Goal: Transaction & Acquisition: Book appointment/travel/reservation

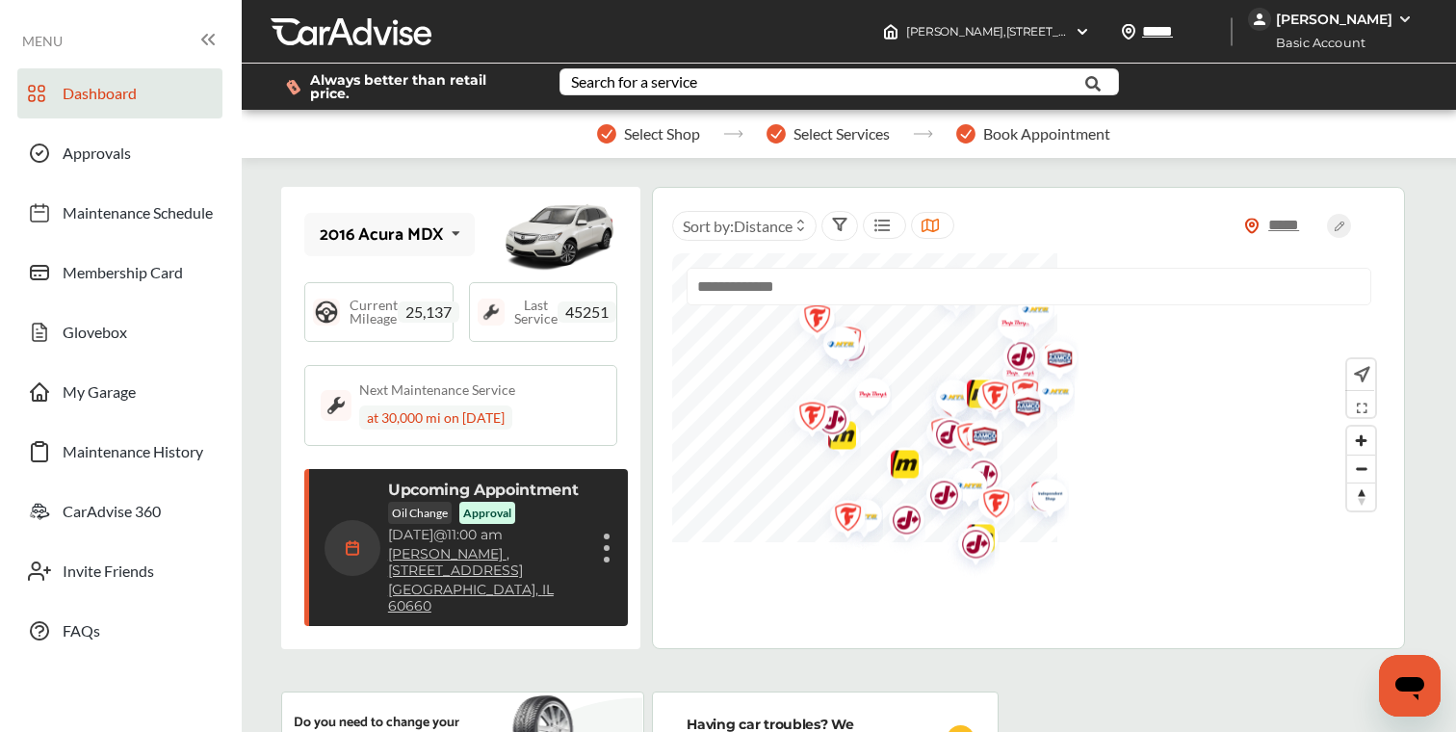
click at [837, 284] on input "text" at bounding box center [1029, 287] width 685 height 38
paste input "*****"
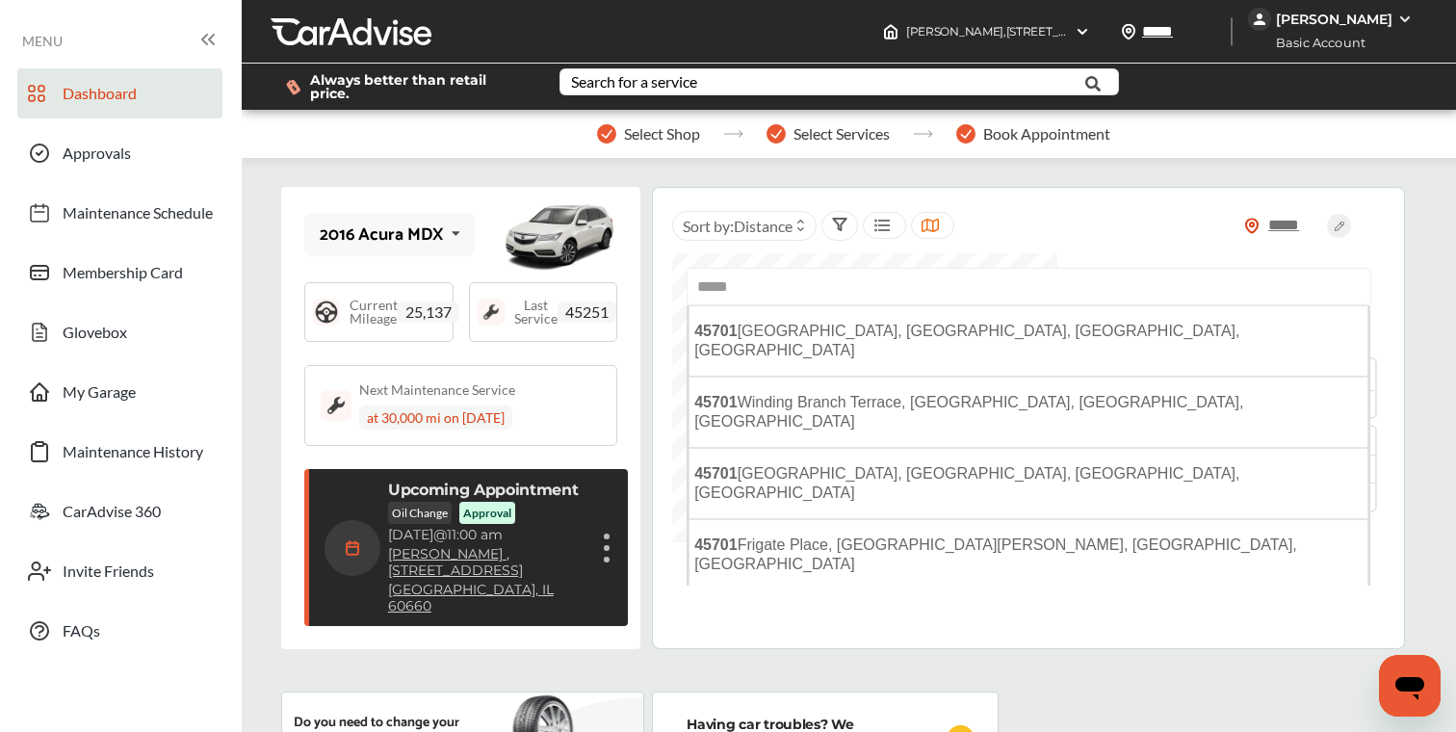
drag, startPoint x: 828, startPoint y: 524, endPoint x: 842, endPoint y: 519, distance: 14.3
click at [829, 608] on span "Athens, OH 45701 , USA" at bounding box center [964, 616] width 541 height 16
type input "**********"
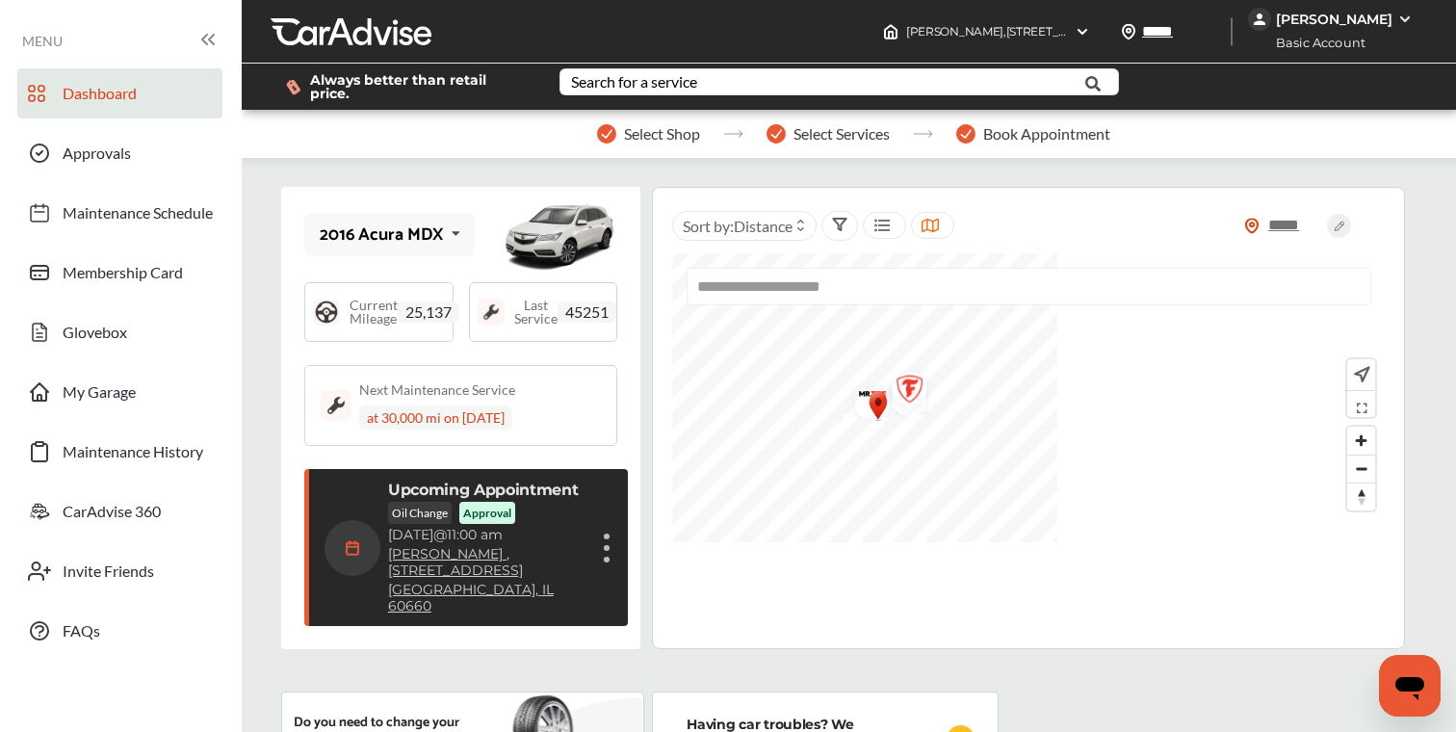
click at [1363, 397] on icon at bounding box center [1360, 404] width 20 height 15
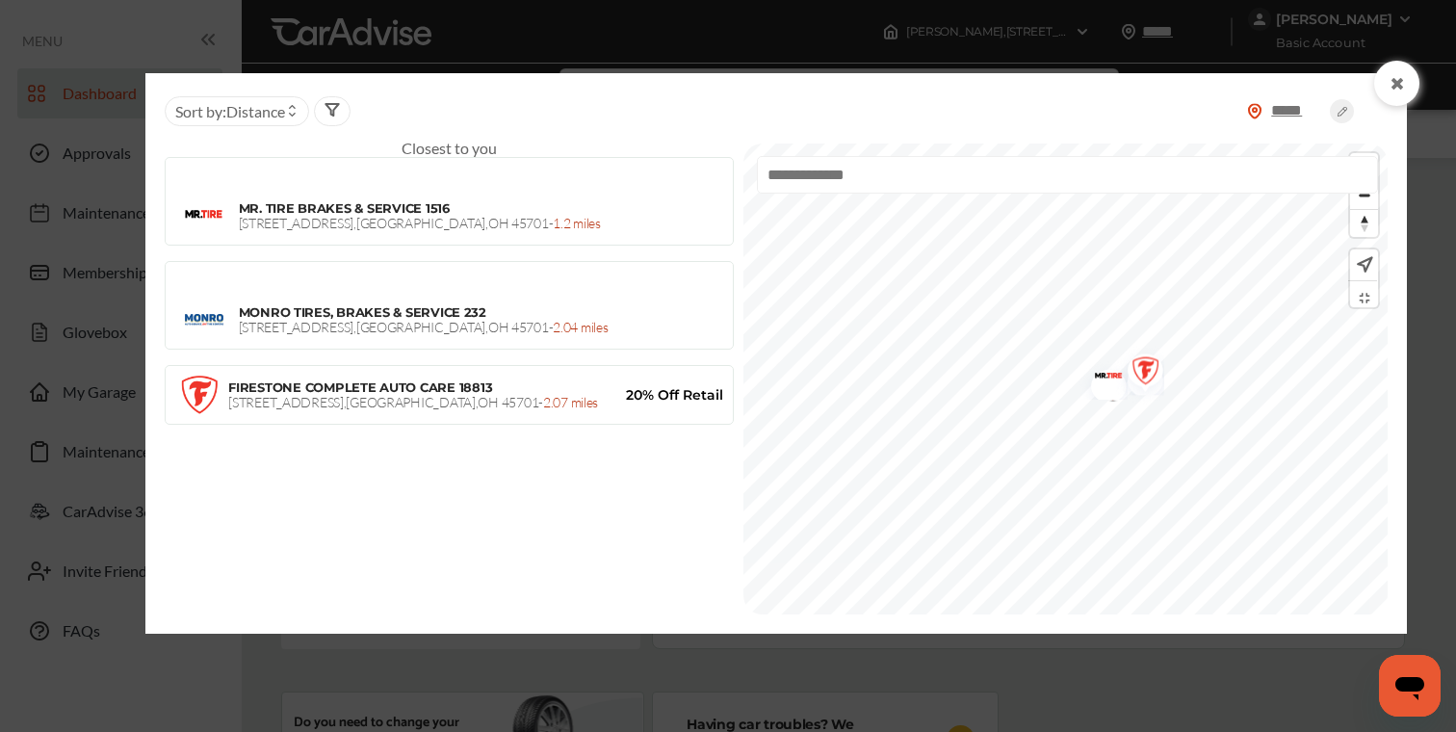
scroll to position [2, 0]
click at [1400, 85] on icon at bounding box center [1398, 83] width 18 height 15
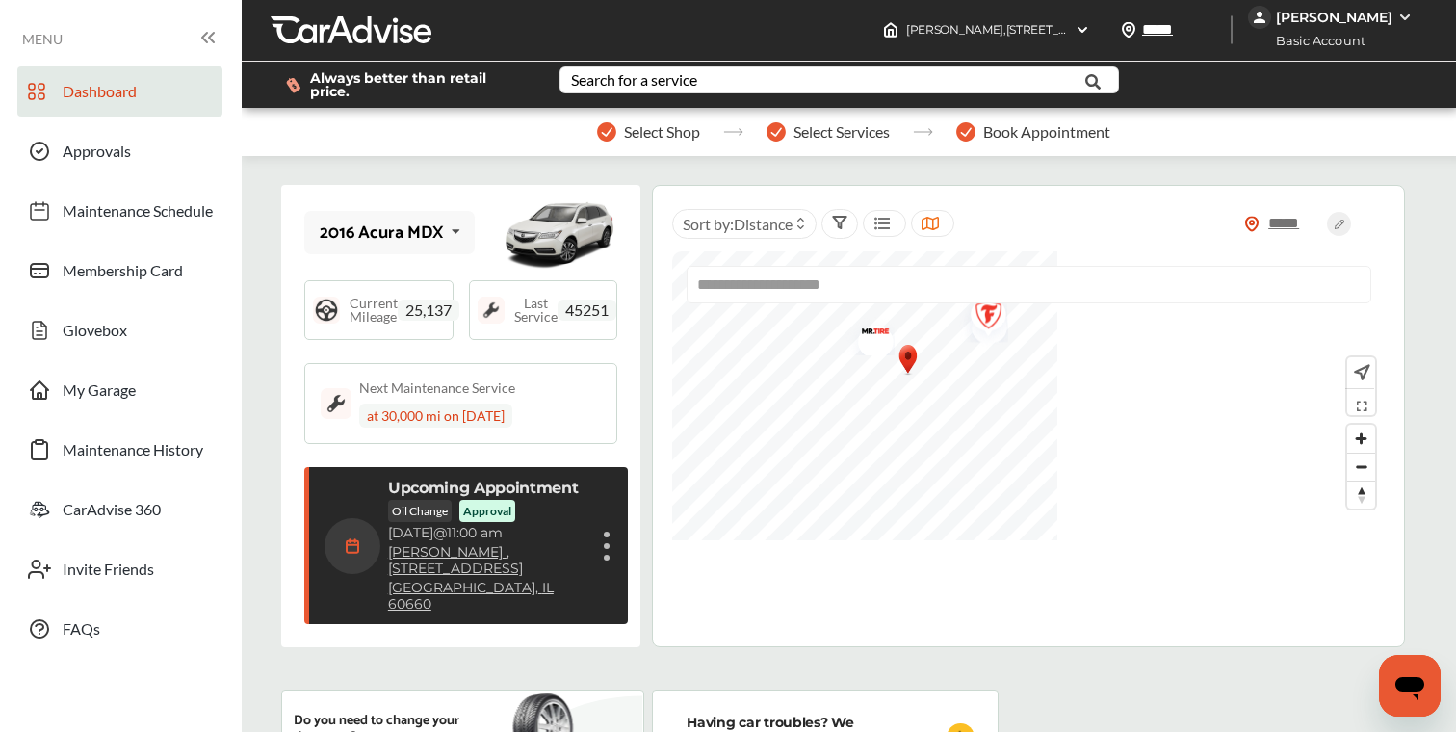
click at [875, 328] on img "Map marker" at bounding box center [869, 335] width 51 height 40
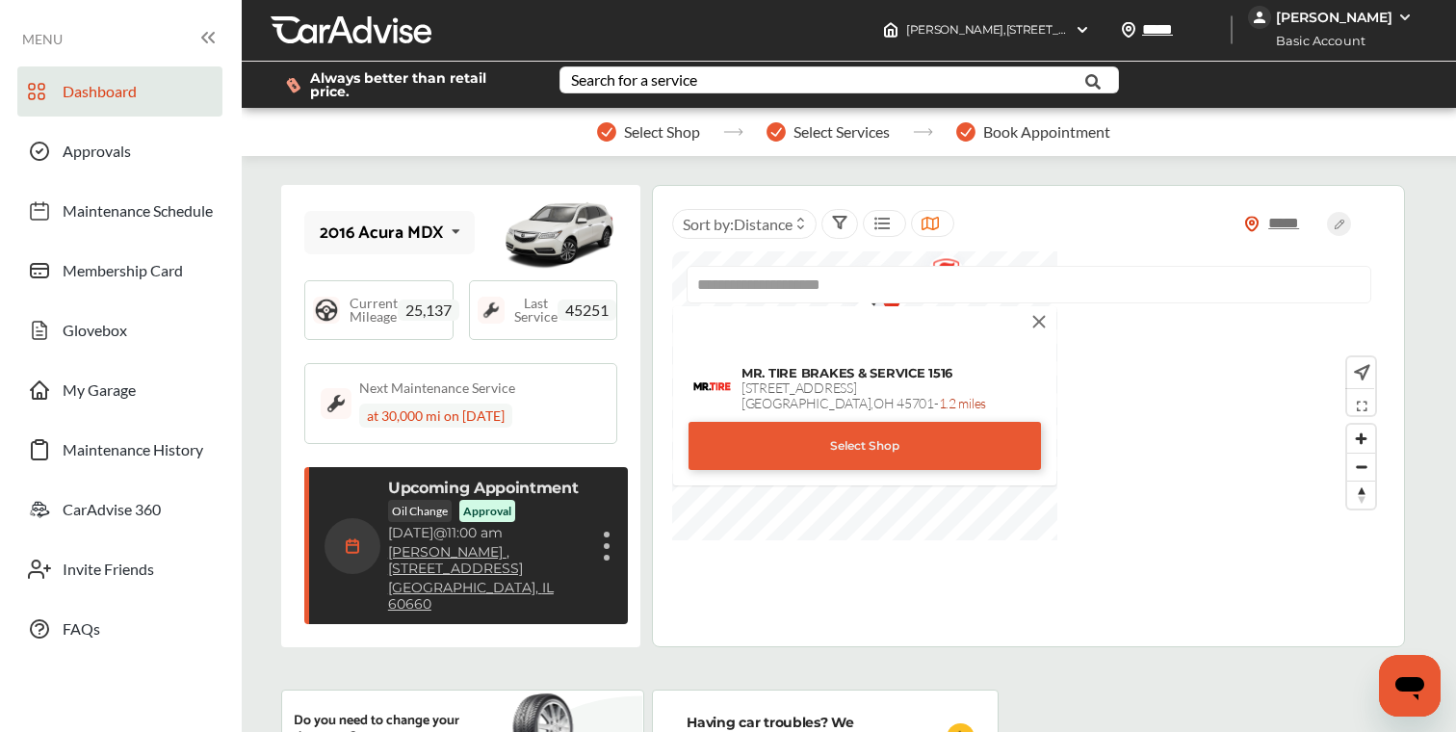
click at [893, 447] on div "Select Shop" at bounding box center [864, 446] width 352 height 48
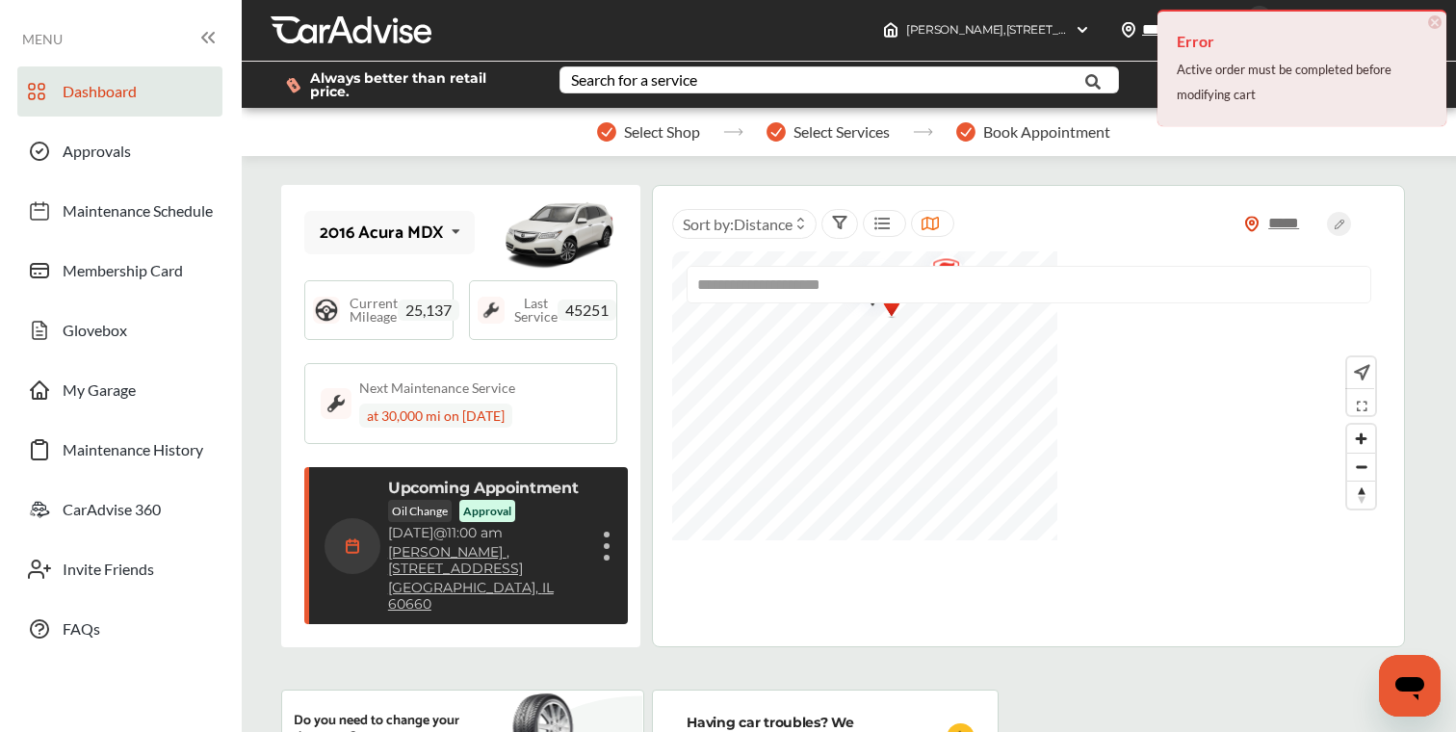
click at [608, 529] on div "Show details" at bounding box center [607, 546] width 12 height 35
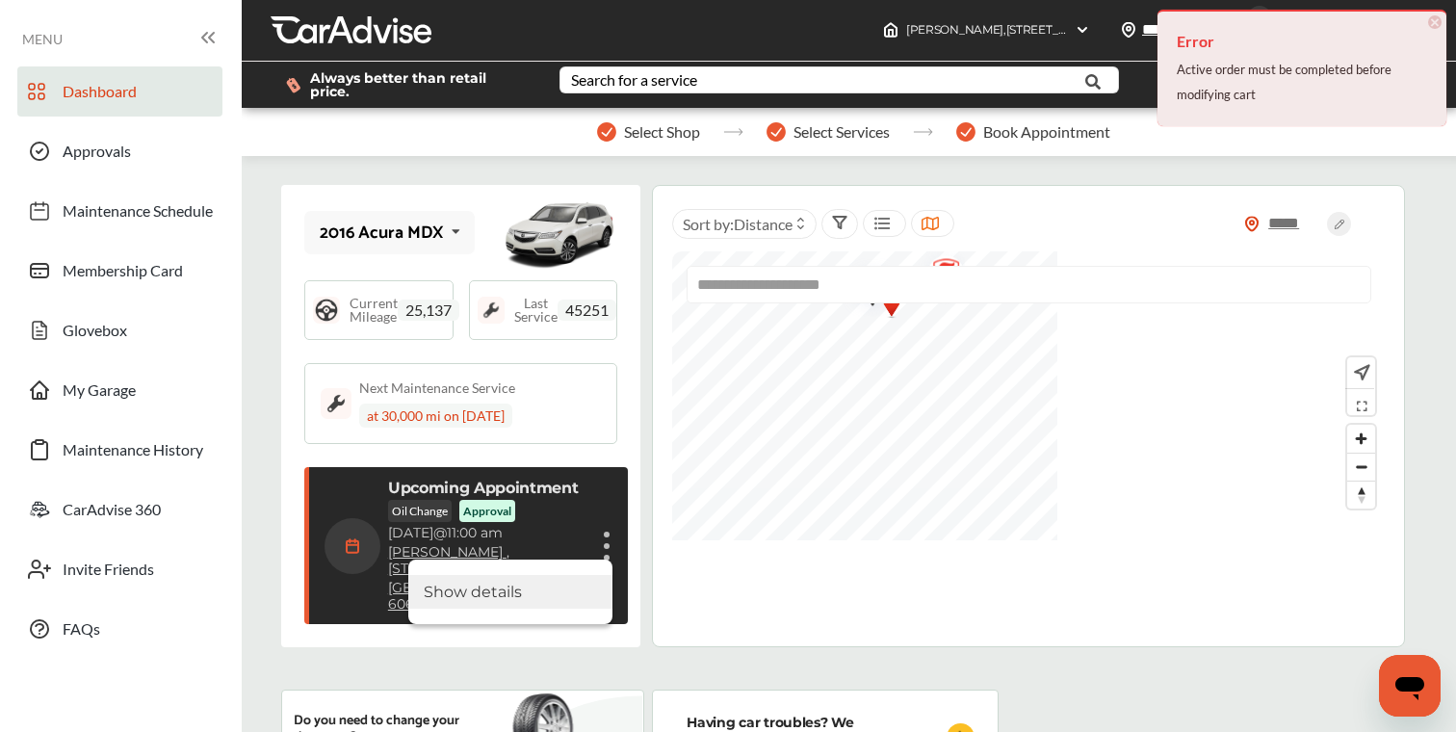
click at [551, 578] on li "Show details" at bounding box center [510, 592] width 204 height 34
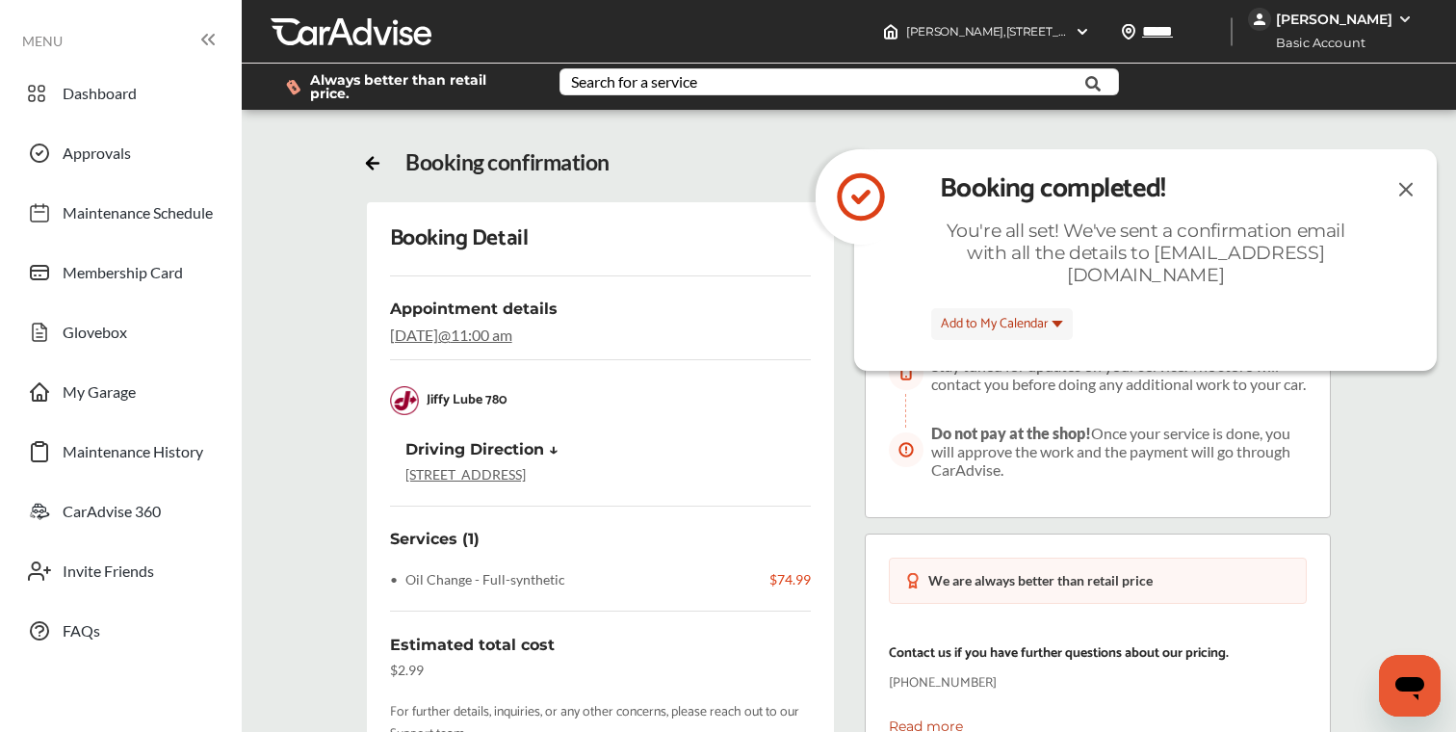
click at [1402, 190] on img at bounding box center [1405, 189] width 23 height 24
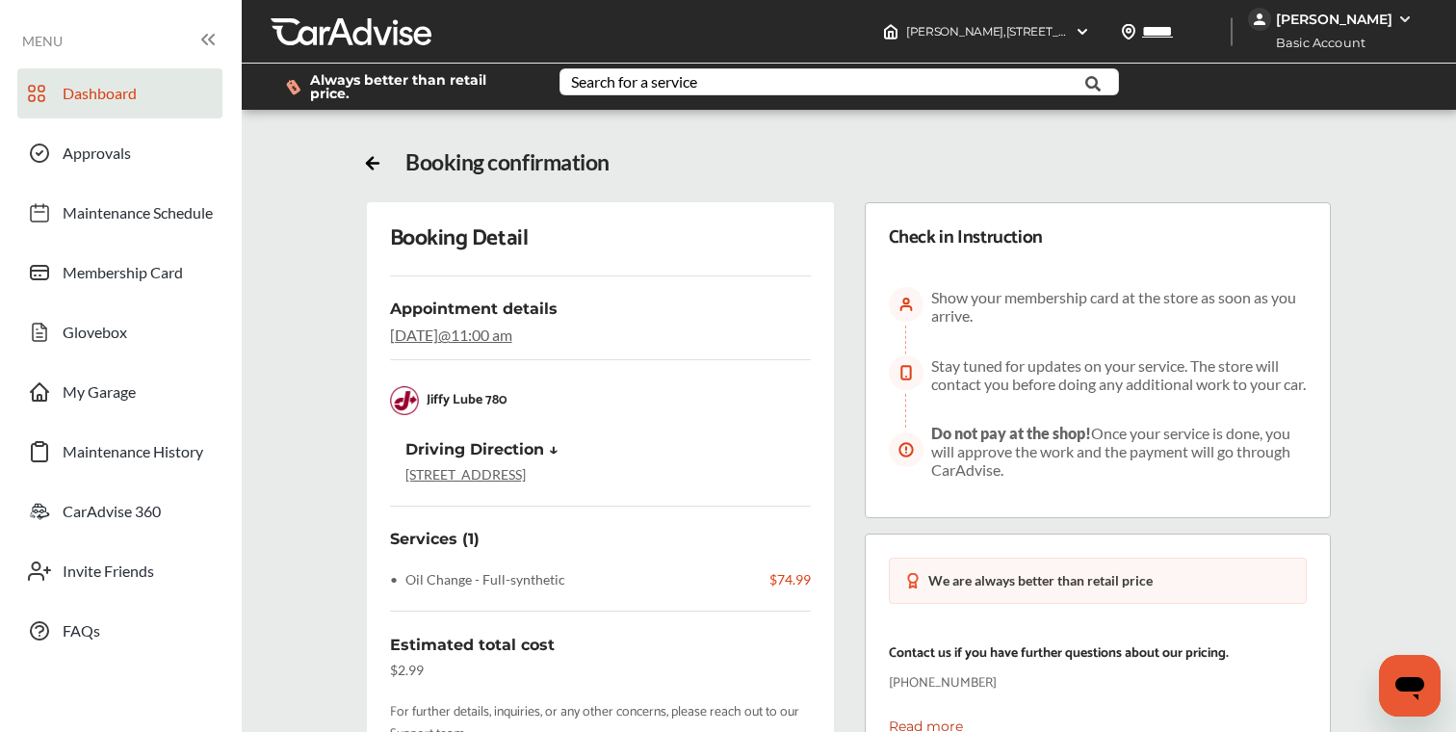
click at [78, 97] on span "Dashboard" at bounding box center [100, 96] width 74 height 25
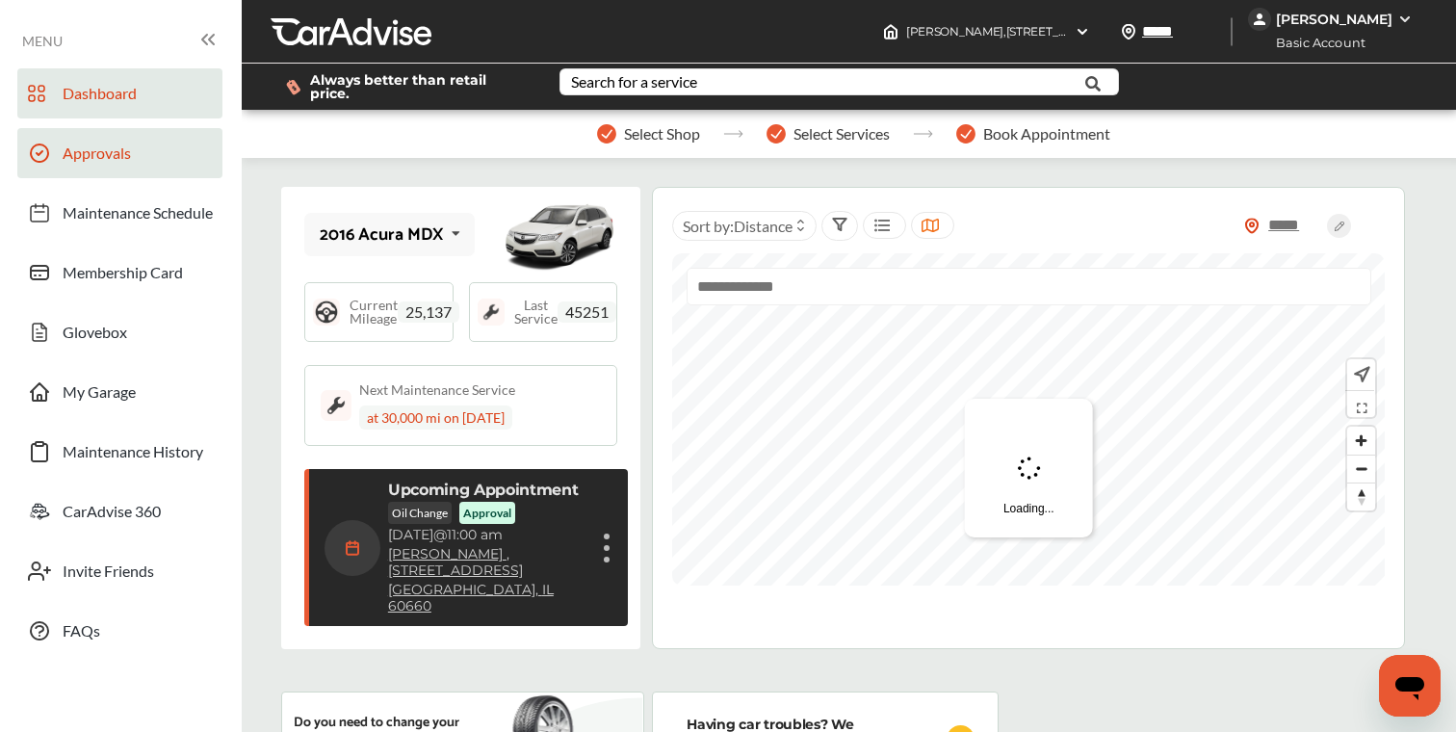
click at [142, 170] on link "Approvals" at bounding box center [119, 153] width 205 height 50
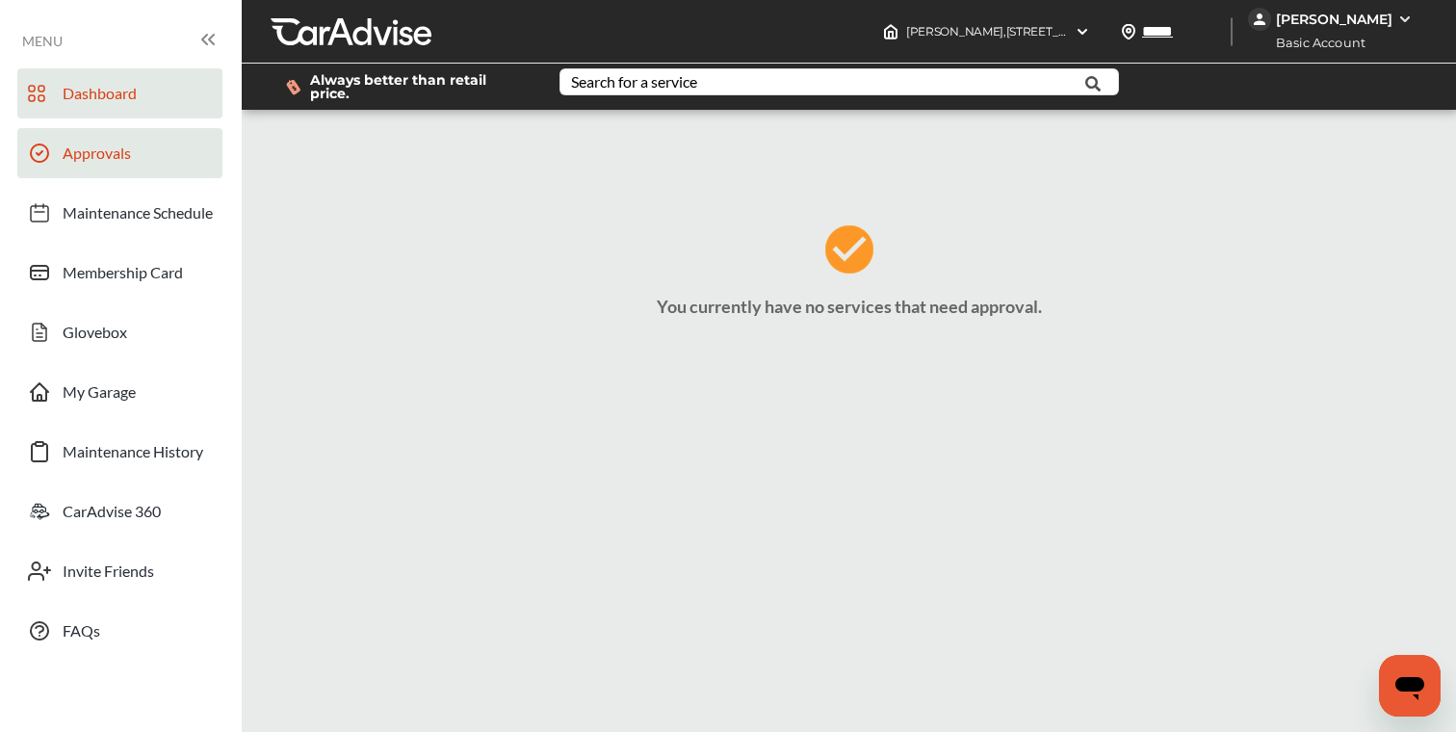
click at [132, 106] on span "Dashboard" at bounding box center [100, 96] width 74 height 25
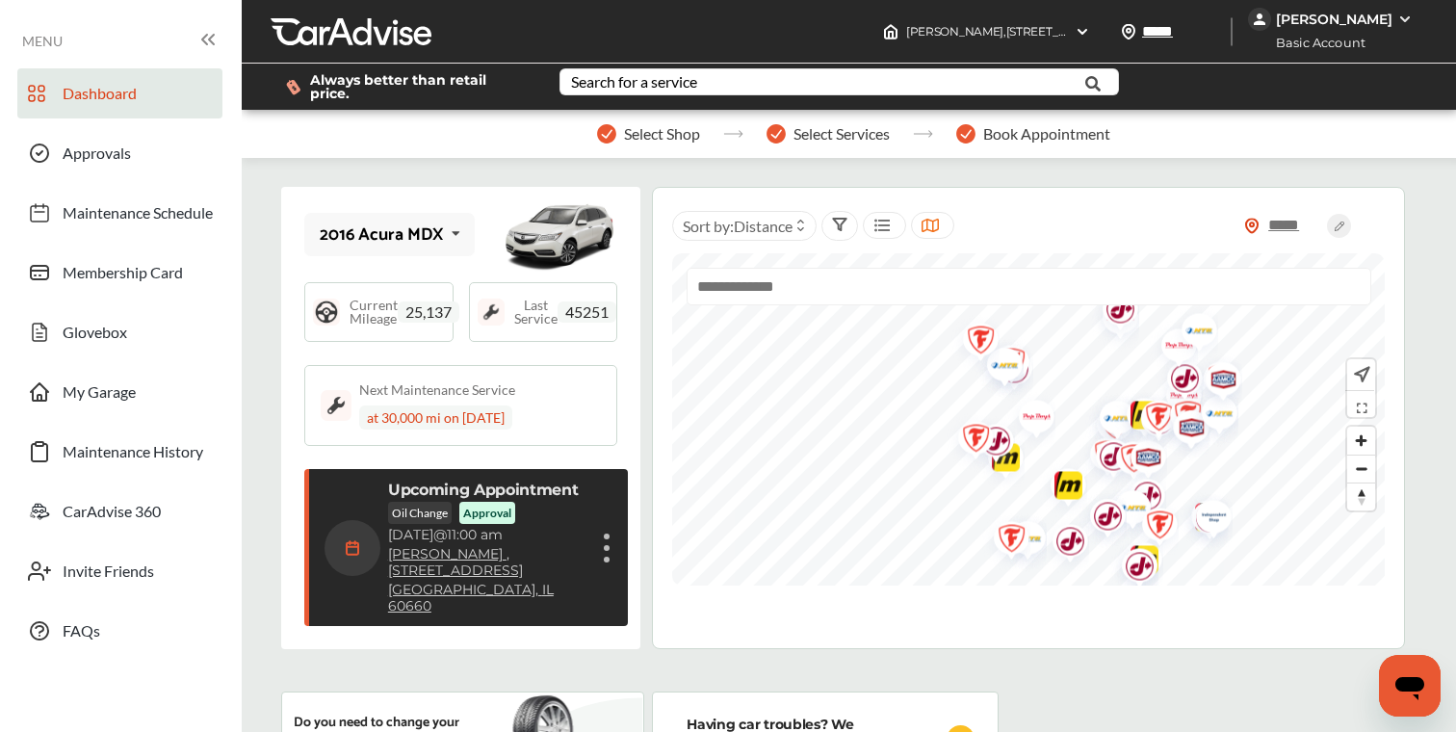
click at [605, 531] on div "Show details" at bounding box center [607, 548] width 12 height 35
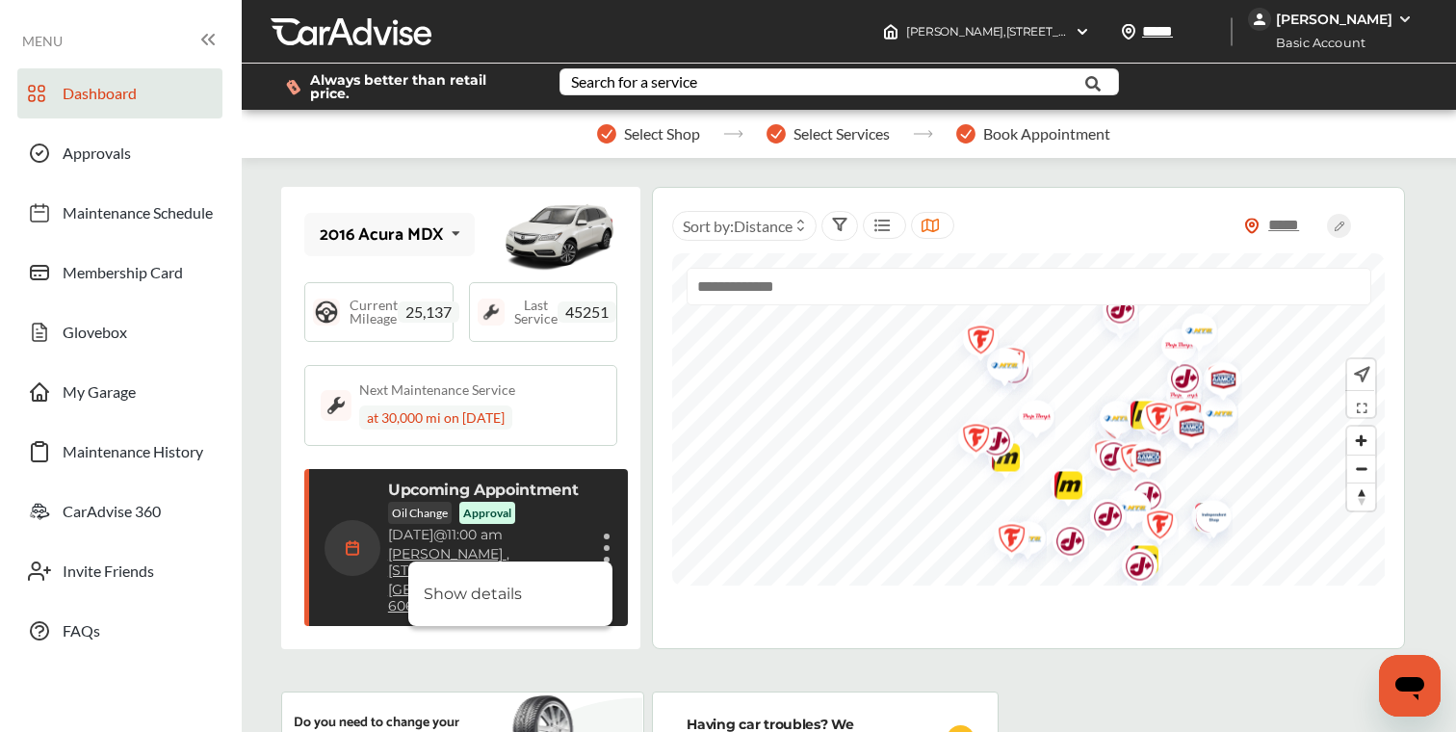
click at [69, 89] on span "Dashboard" at bounding box center [100, 96] width 74 height 25
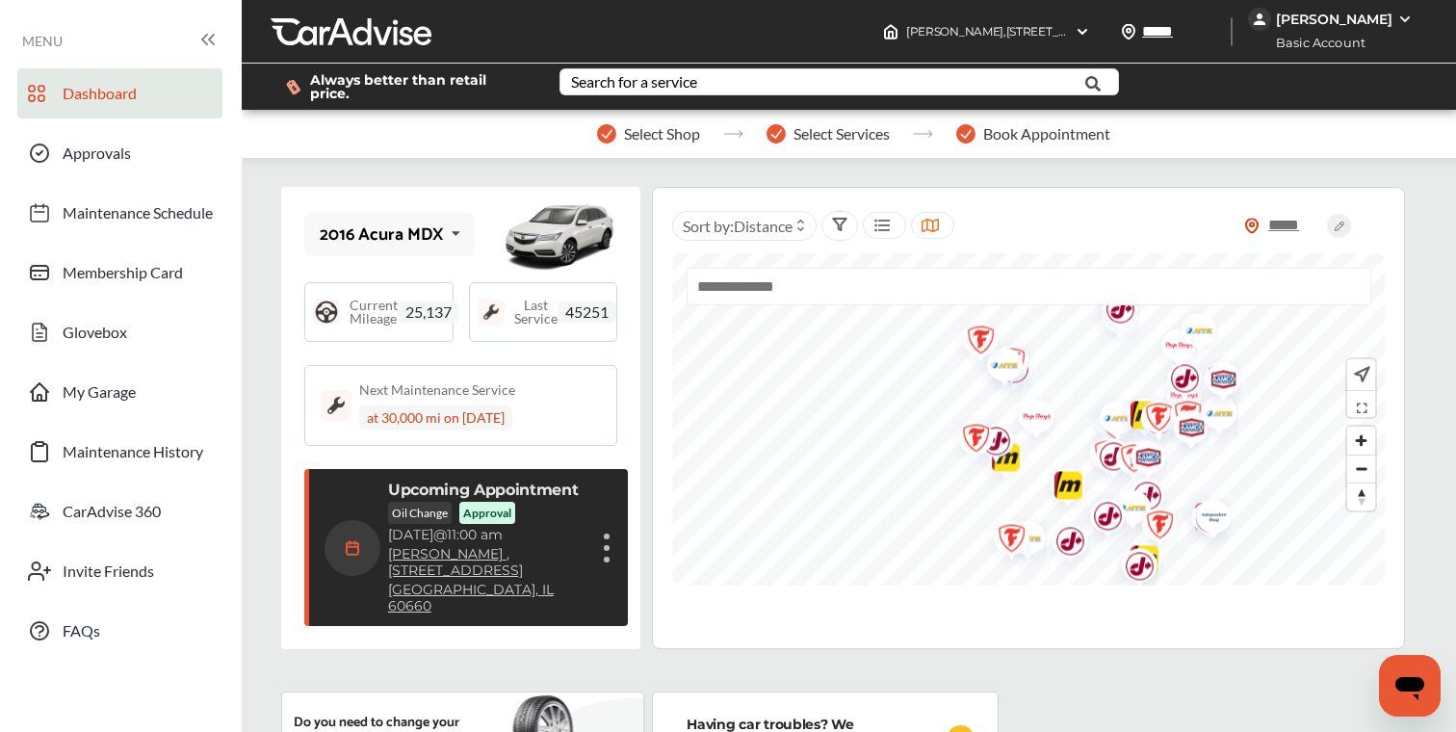
click at [493, 502] on div "Approval" at bounding box center [487, 513] width 56 height 22
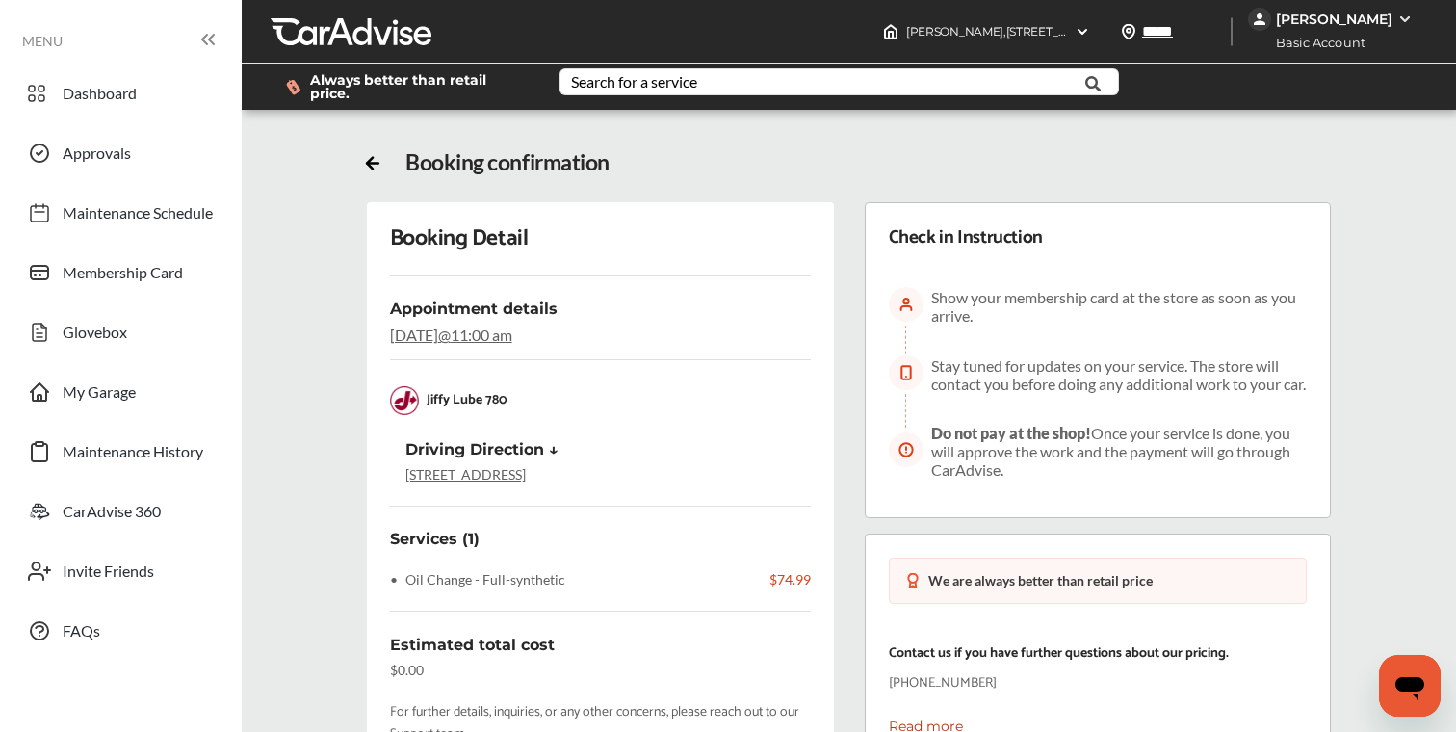
click at [330, 355] on div "Booking Detail Appointment details Tuesday, Jan 24 @ 11:00 am Jiffy Lube 780 Ji…" at bounding box center [848, 549] width 1245 height 695
click at [127, 115] on link "Dashboard" at bounding box center [119, 93] width 205 height 50
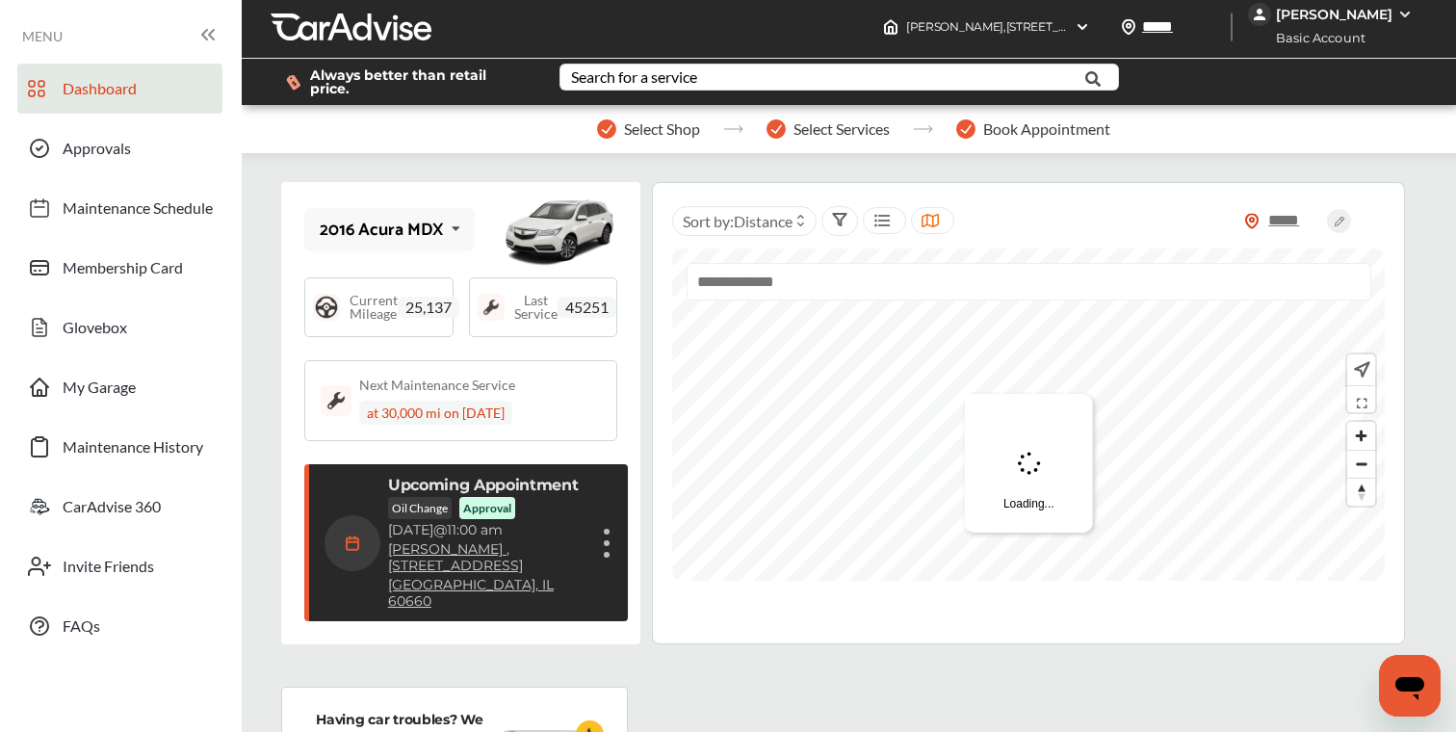
scroll to position [6, 0]
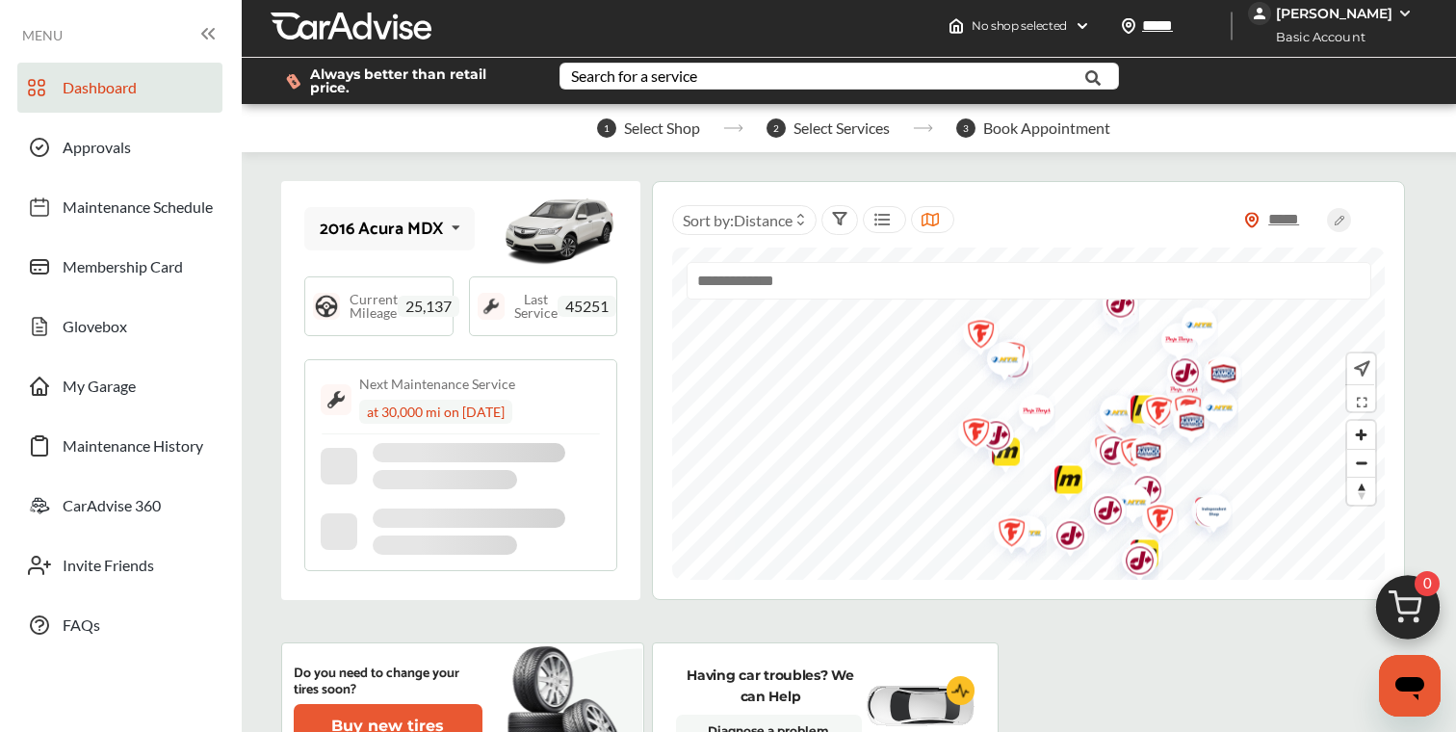
click at [783, 277] on input "text" at bounding box center [1029, 281] width 685 height 38
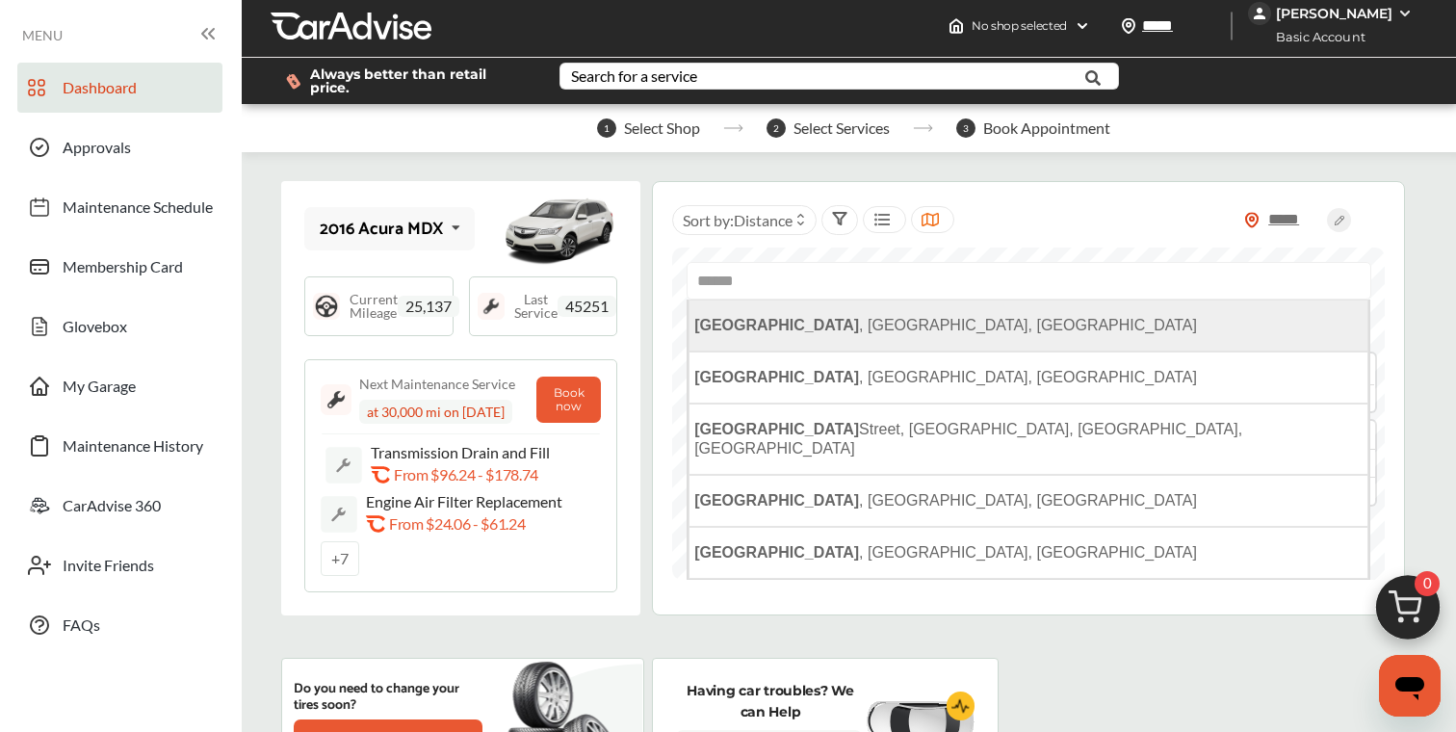
click at [774, 321] on span "[GEOGRAPHIC_DATA] , [GEOGRAPHIC_DATA], [GEOGRAPHIC_DATA]" at bounding box center [945, 325] width 503 height 16
type input "**********"
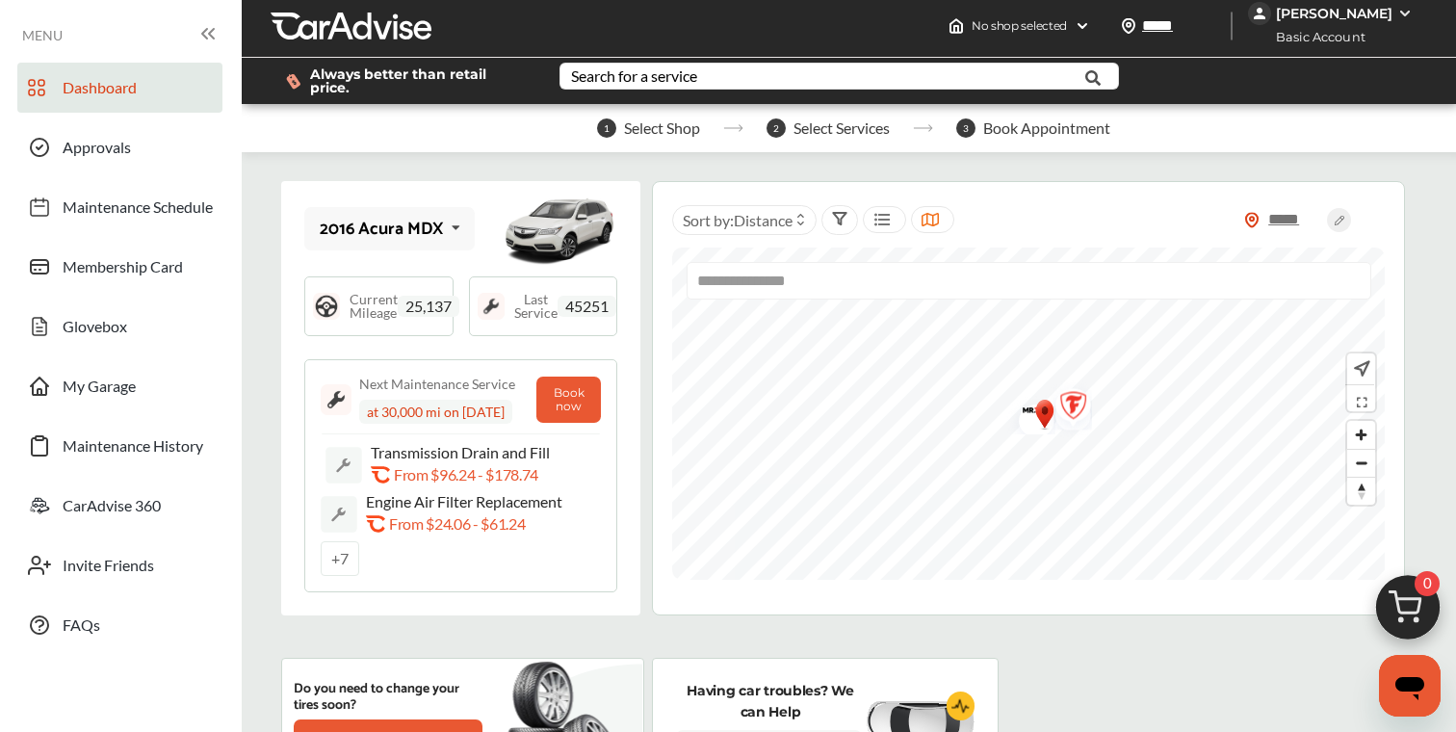
click at [1040, 416] on img "Map marker" at bounding box center [1044, 415] width 23 height 35
click at [1040, 402] on img "Map marker" at bounding box center [1044, 415] width 23 height 35
click at [1030, 395] on img "Map marker" at bounding box center [1025, 404] width 51 height 40
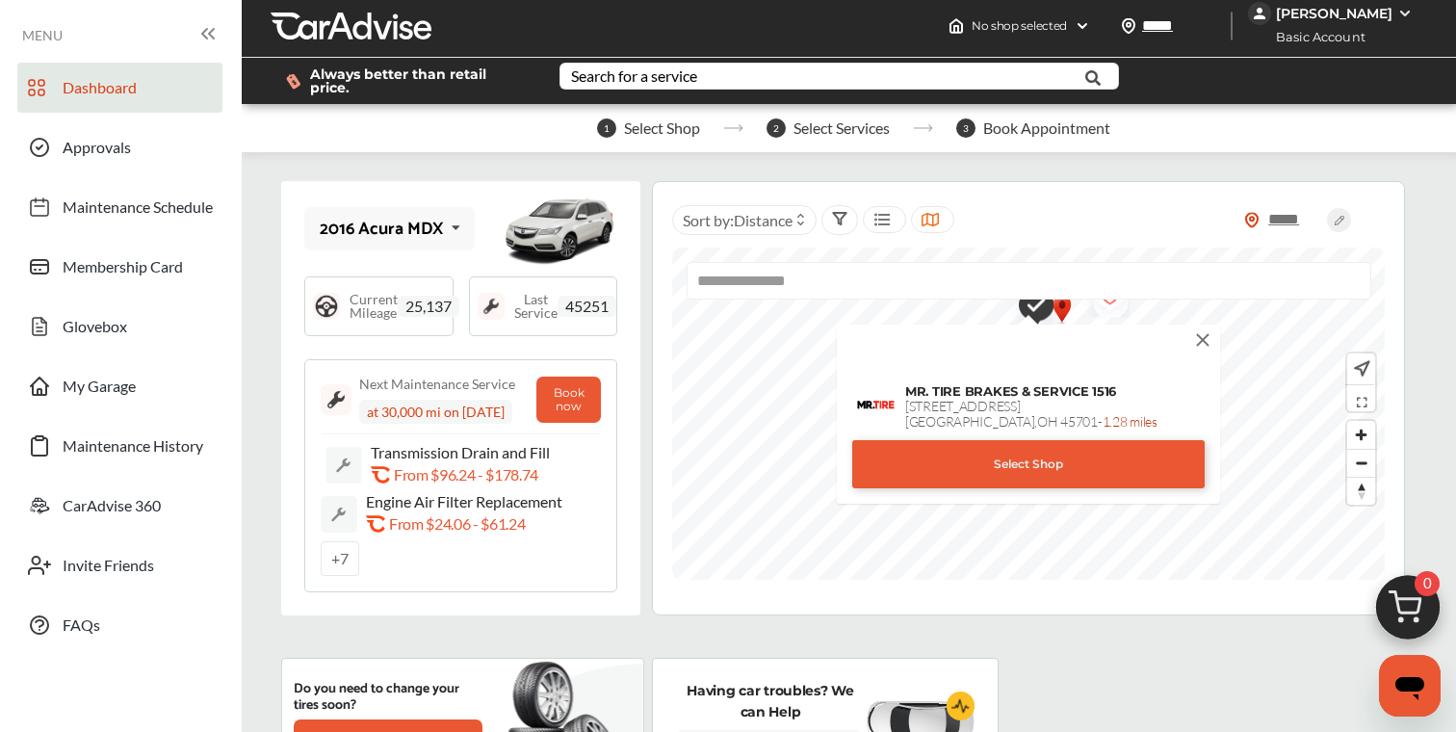
scroll to position [7, 0]
click at [1025, 459] on div "Select Shop" at bounding box center [1028, 463] width 352 height 48
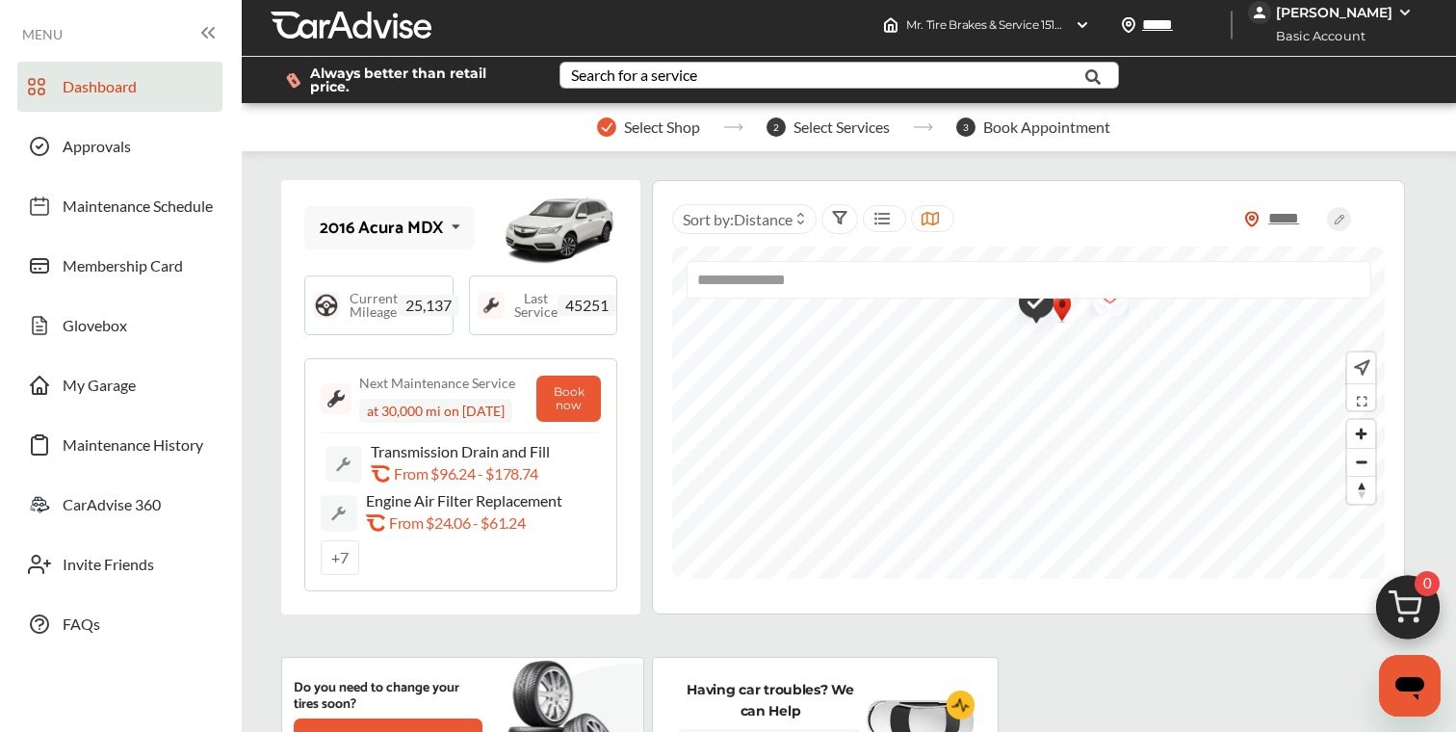
click at [675, 73] on div "Search for a service" at bounding box center [634, 74] width 126 height 15
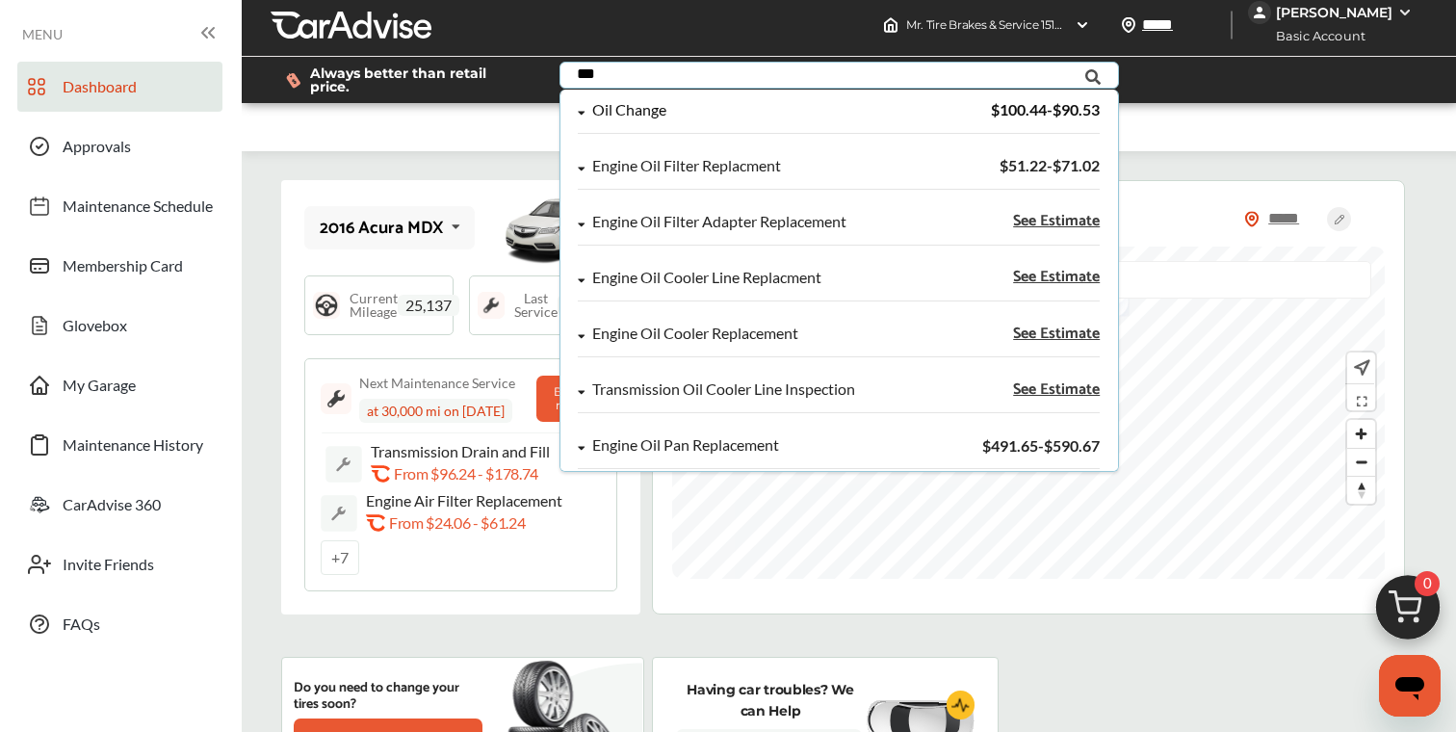
type input "***"
click at [671, 114] on div "Oil Change" at bounding box center [761, 110] width 365 height 16
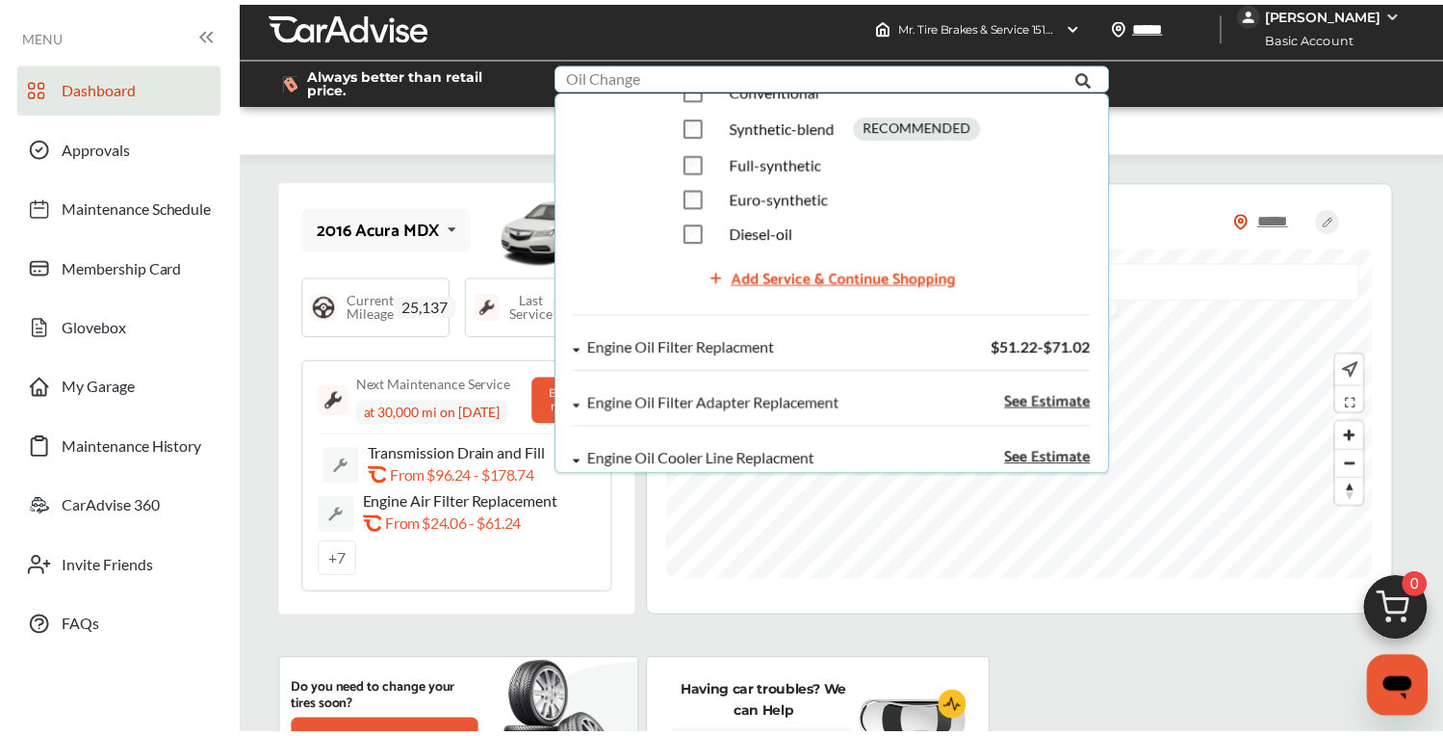
scroll to position [0, 0]
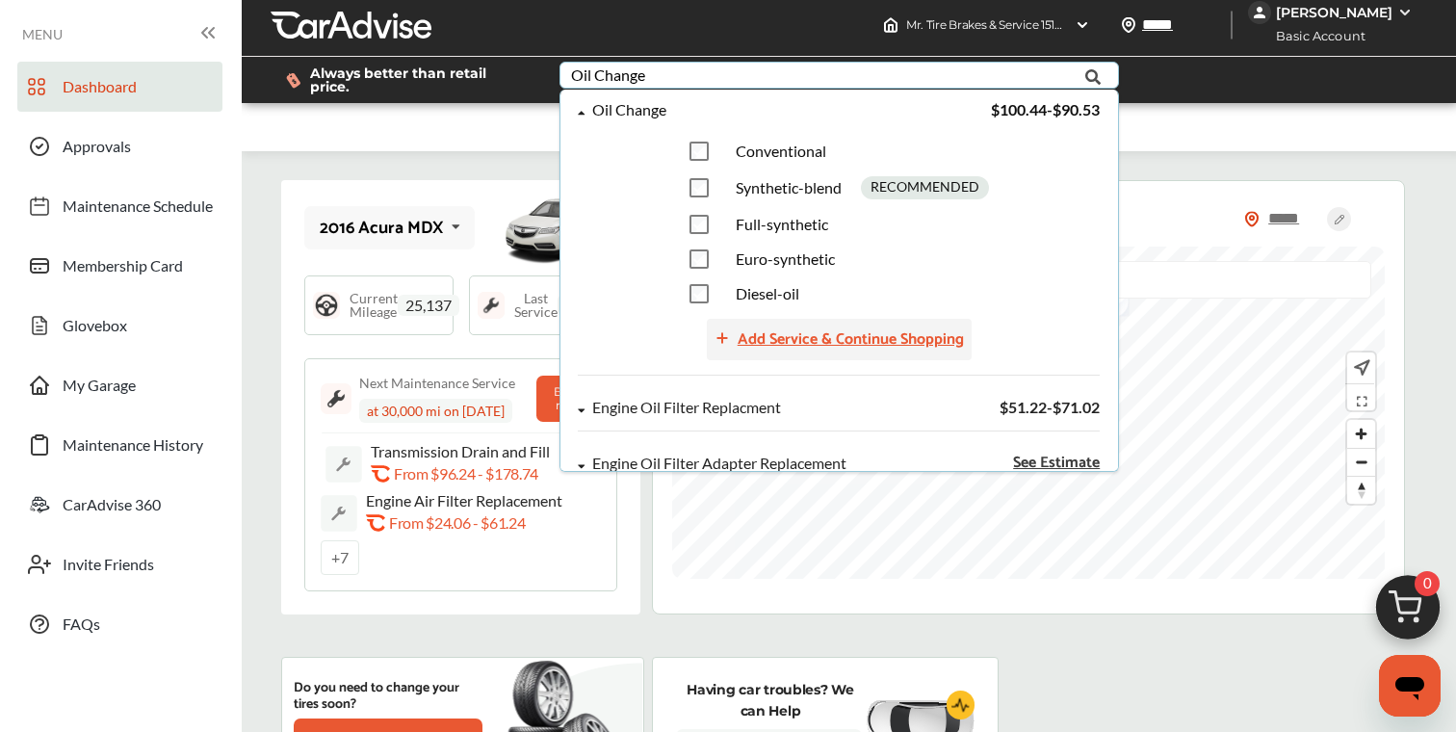
click at [817, 327] on div "Add Service & Continue Shopping" at bounding box center [851, 339] width 226 height 26
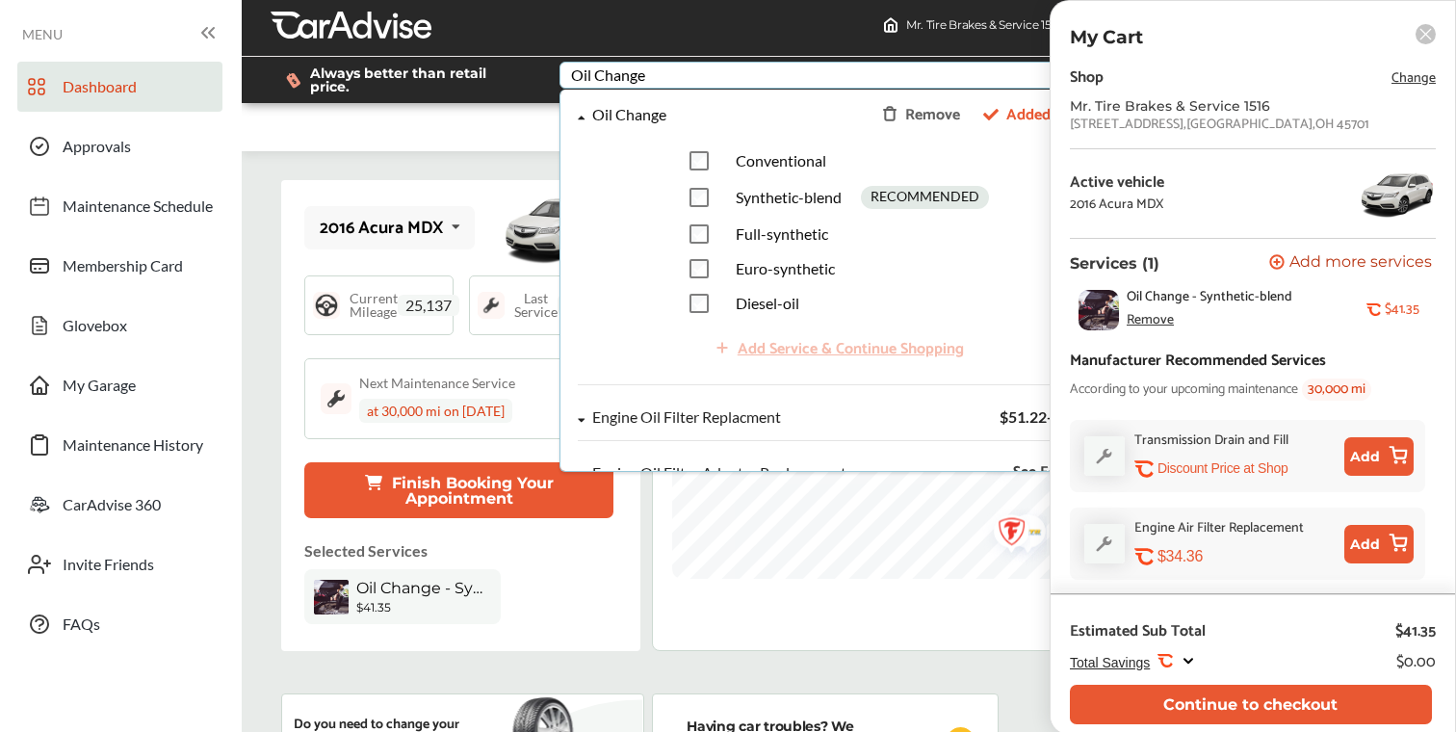
click at [577, 172] on div "Oil Change Remove Added to cart Conventional Synthetic-blend RECOMMENDED Full-s…" at bounding box center [839, 243] width 558 height 307
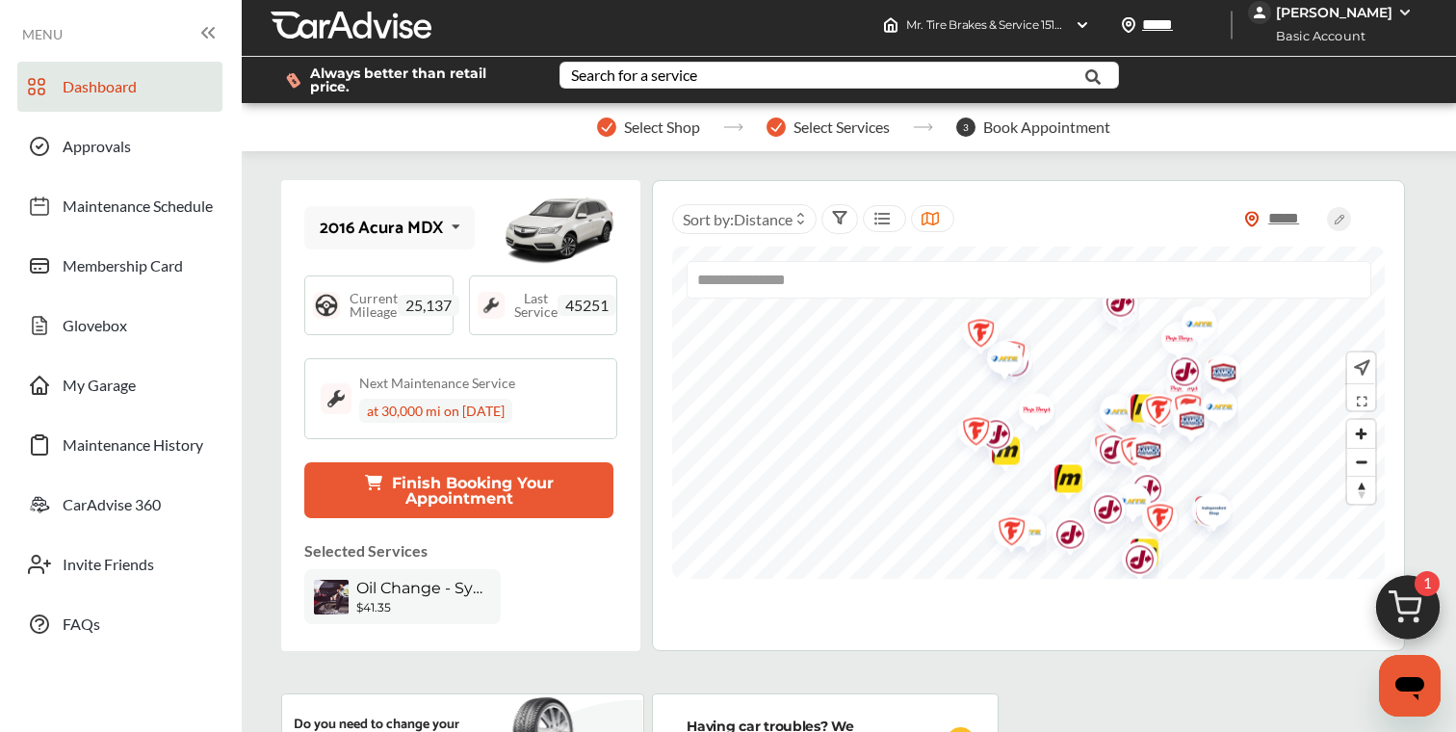
click at [474, 127] on div "Select Shop Select Services 3 Book Appointment" at bounding box center [854, 127] width 1224 height 48
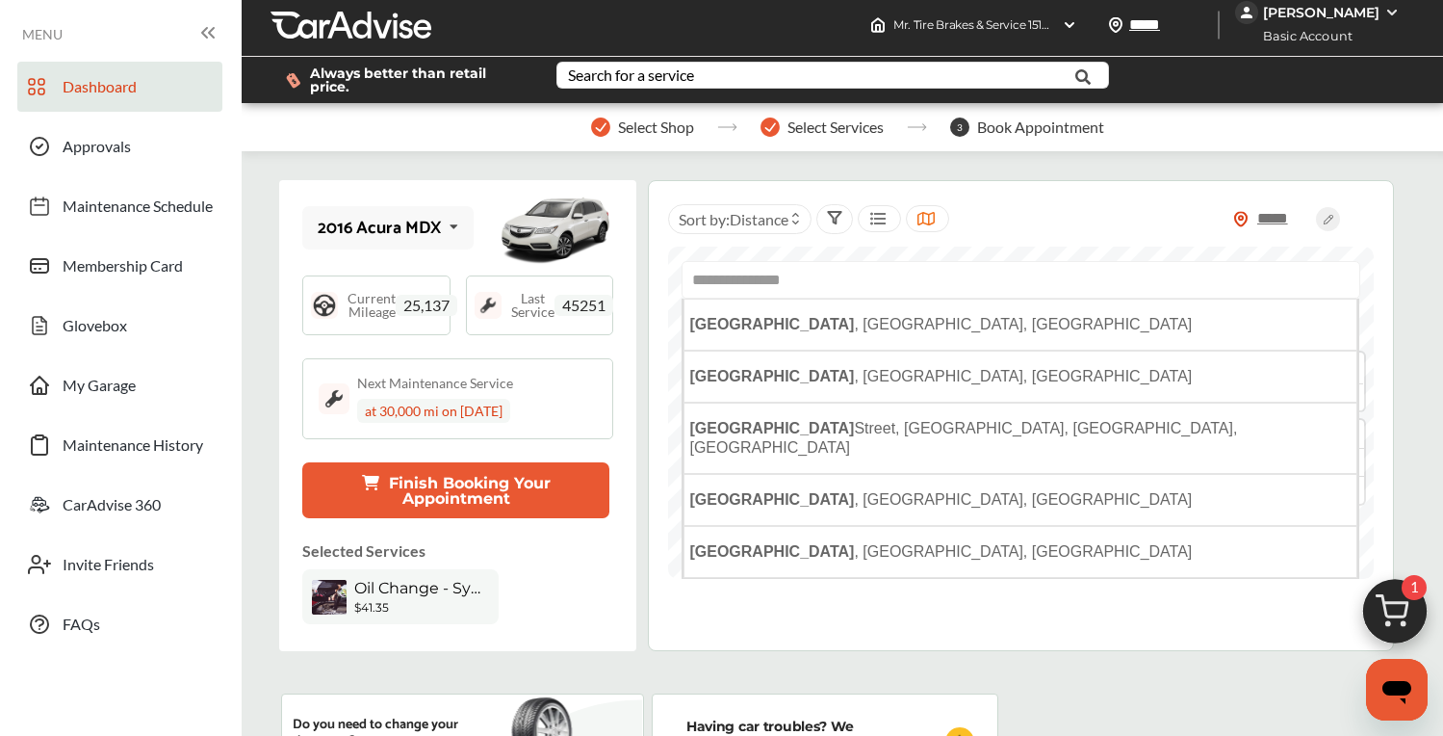
click at [969, 279] on input "**********" at bounding box center [1021, 280] width 678 height 38
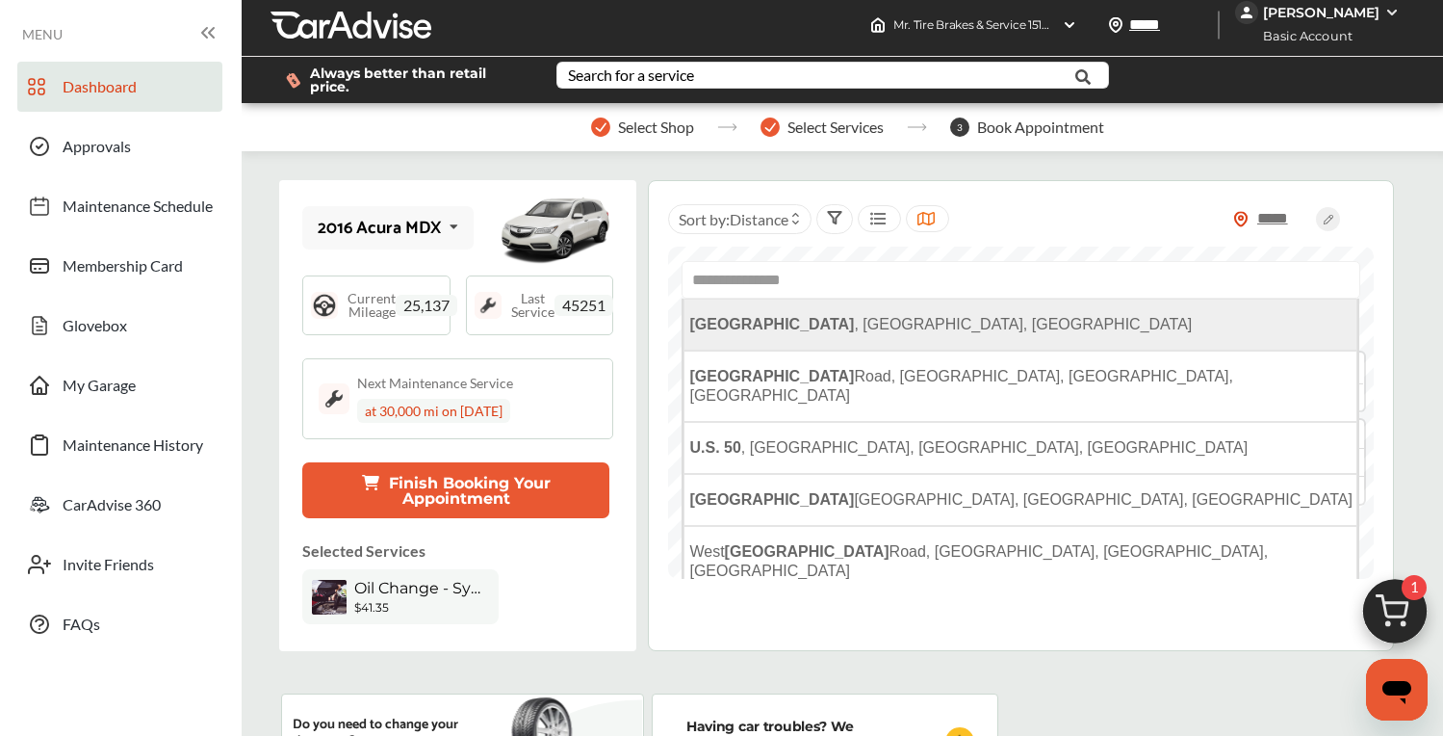
click at [920, 333] on li "[GEOGRAPHIC_DATA] , [GEOGRAPHIC_DATA], [GEOGRAPHIC_DATA]" at bounding box center [1021, 325] width 674 height 52
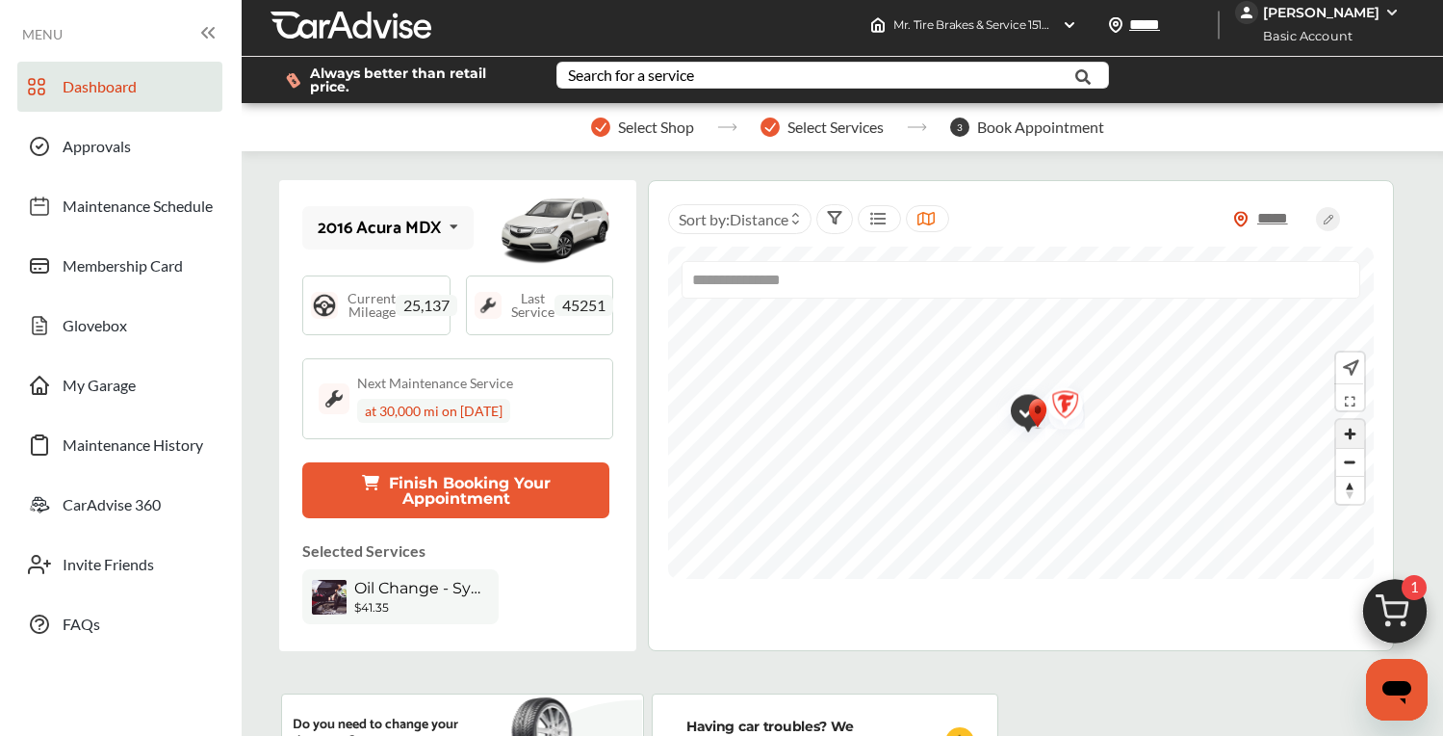
click at [1349, 434] on span "Zoom in" at bounding box center [1351, 434] width 28 height 28
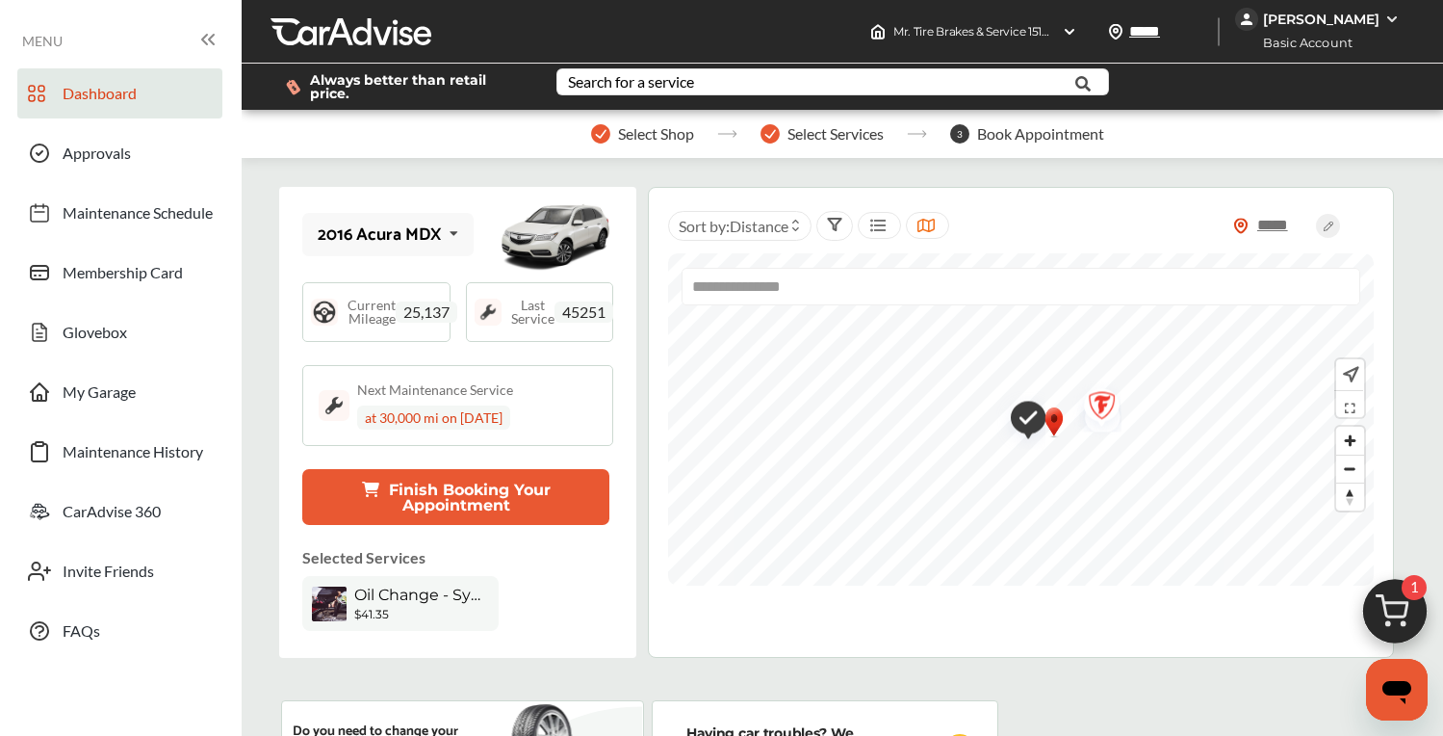
click at [1402, 611] on img at bounding box center [1395, 616] width 92 height 92
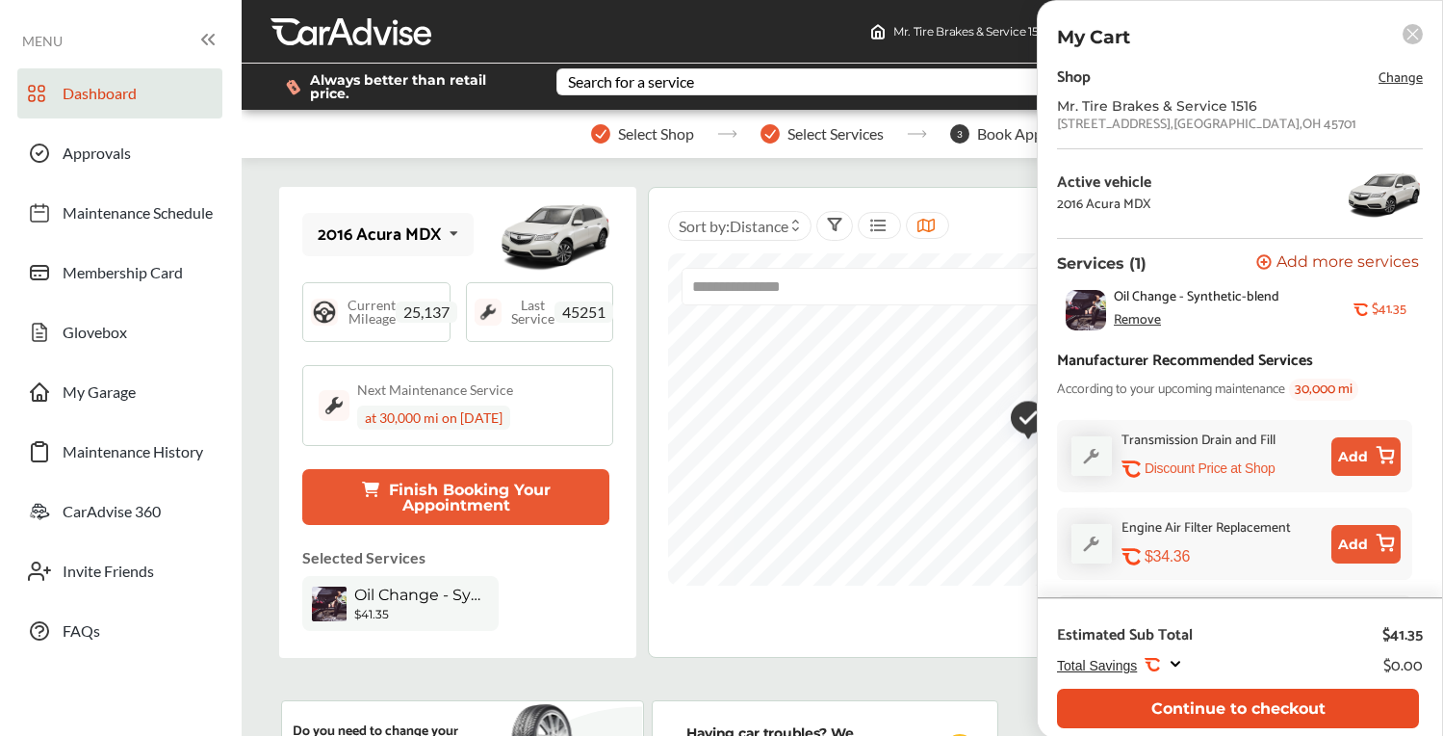
click at [1204, 701] on button "Continue to checkout" at bounding box center [1238, 707] width 362 height 39
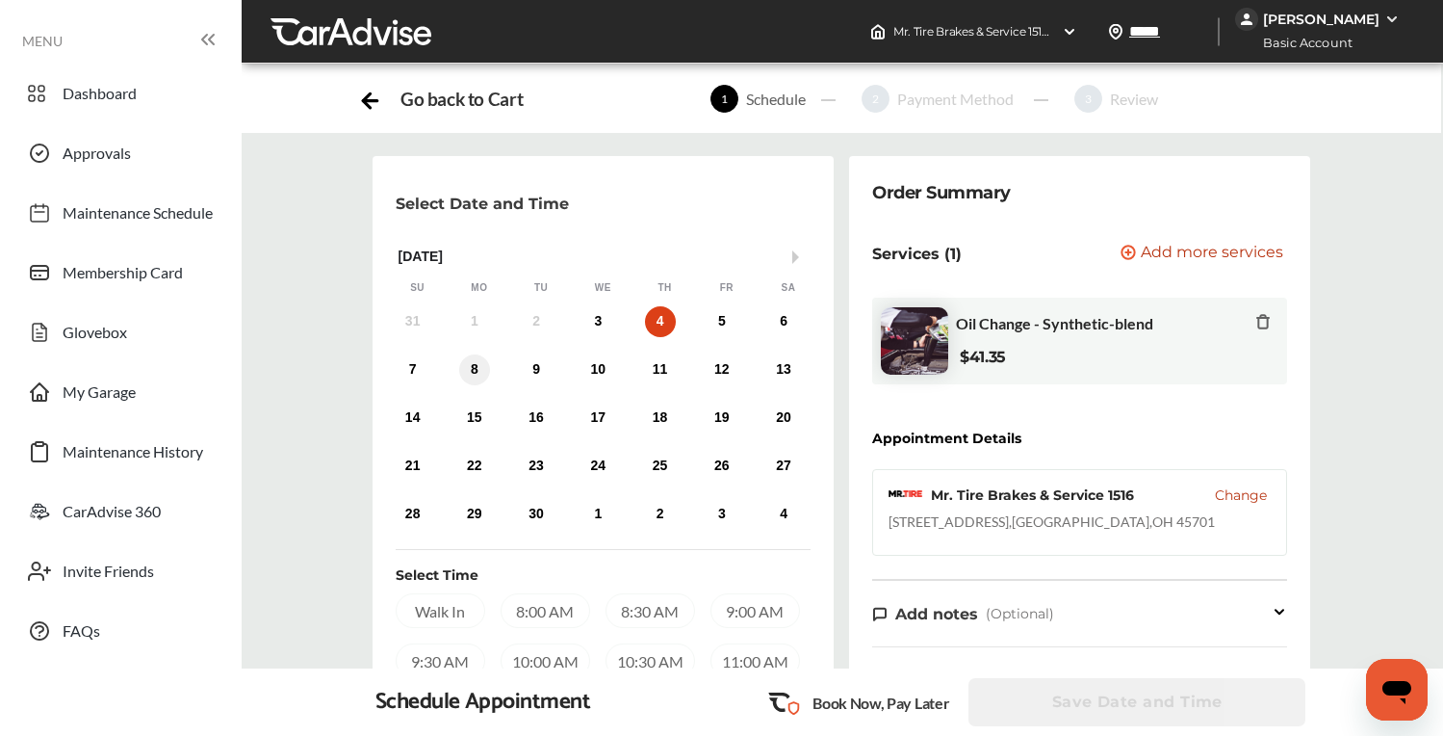
click at [472, 376] on div "8" at bounding box center [474, 369] width 31 height 31
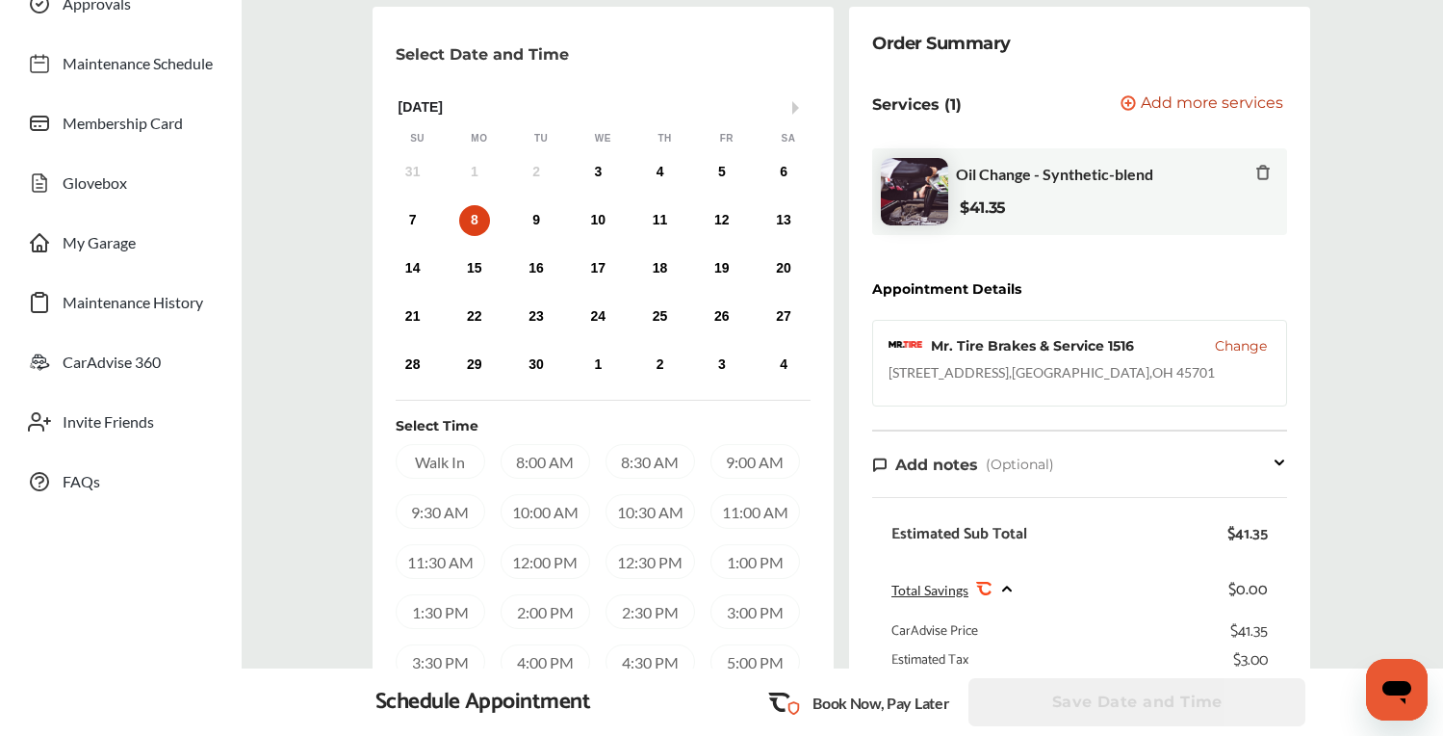
scroll to position [157, 0]
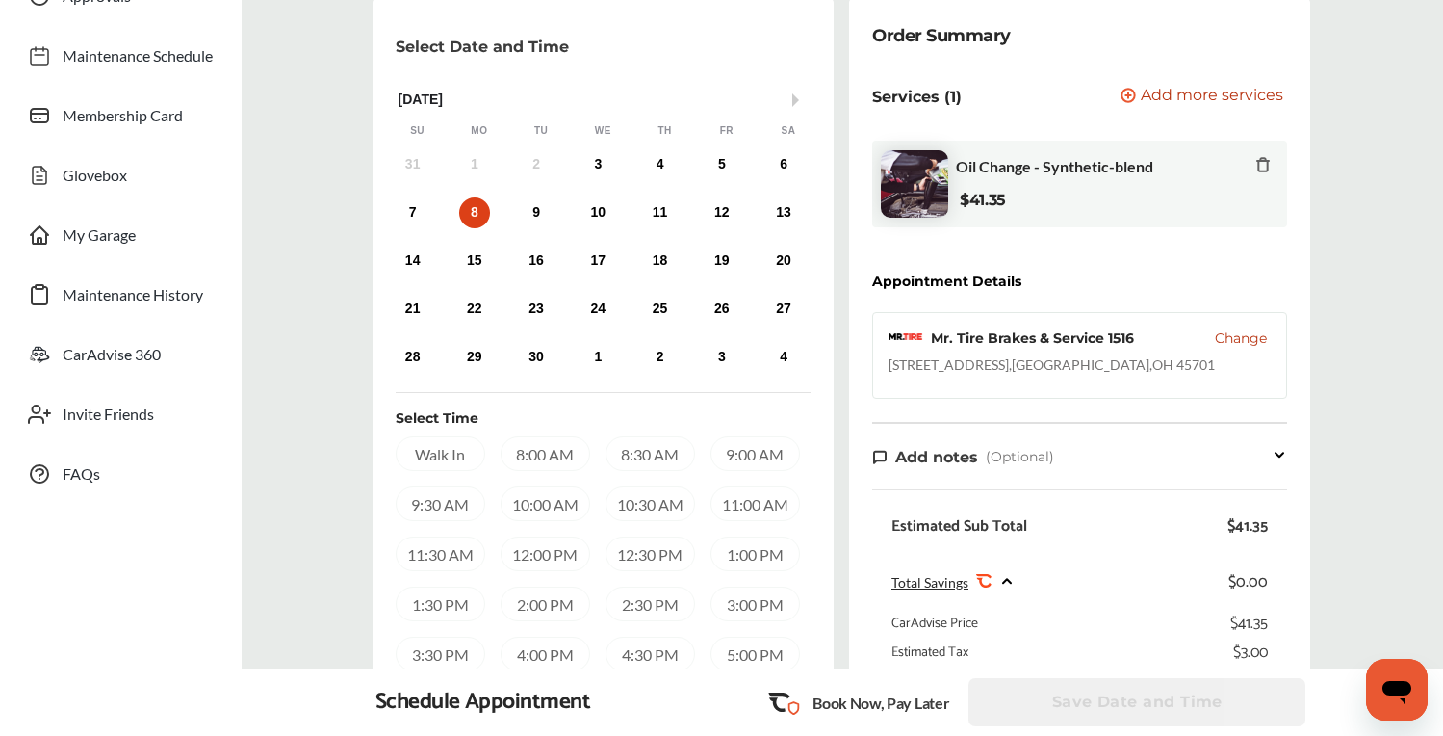
drag, startPoint x: 564, startPoint y: 458, endPoint x: 611, endPoint y: 461, distance: 47.3
click at [564, 458] on div "8:00 AM" at bounding box center [546, 453] width 90 height 35
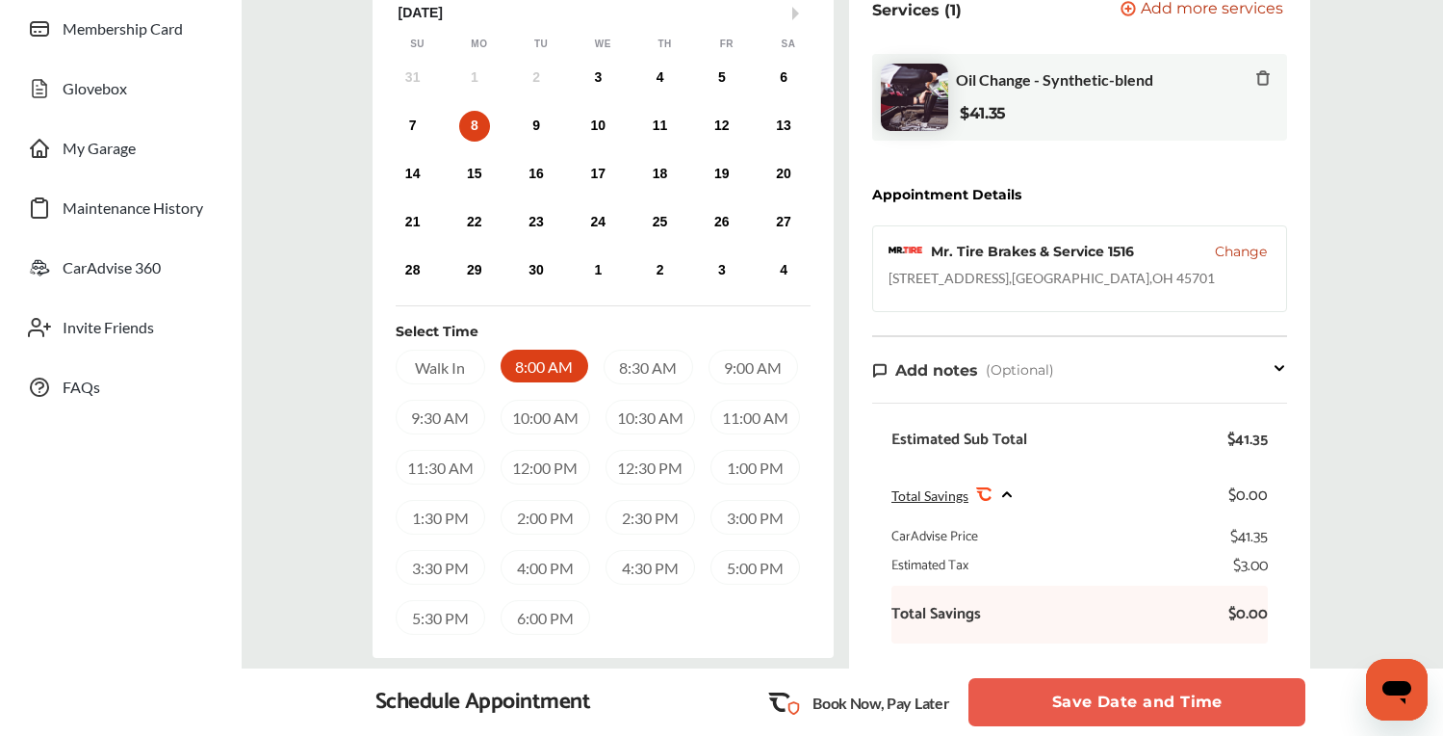
scroll to position [242, 0]
click at [1085, 702] on button "Save Date and Time" at bounding box center [1137, 702] width 337 height 48
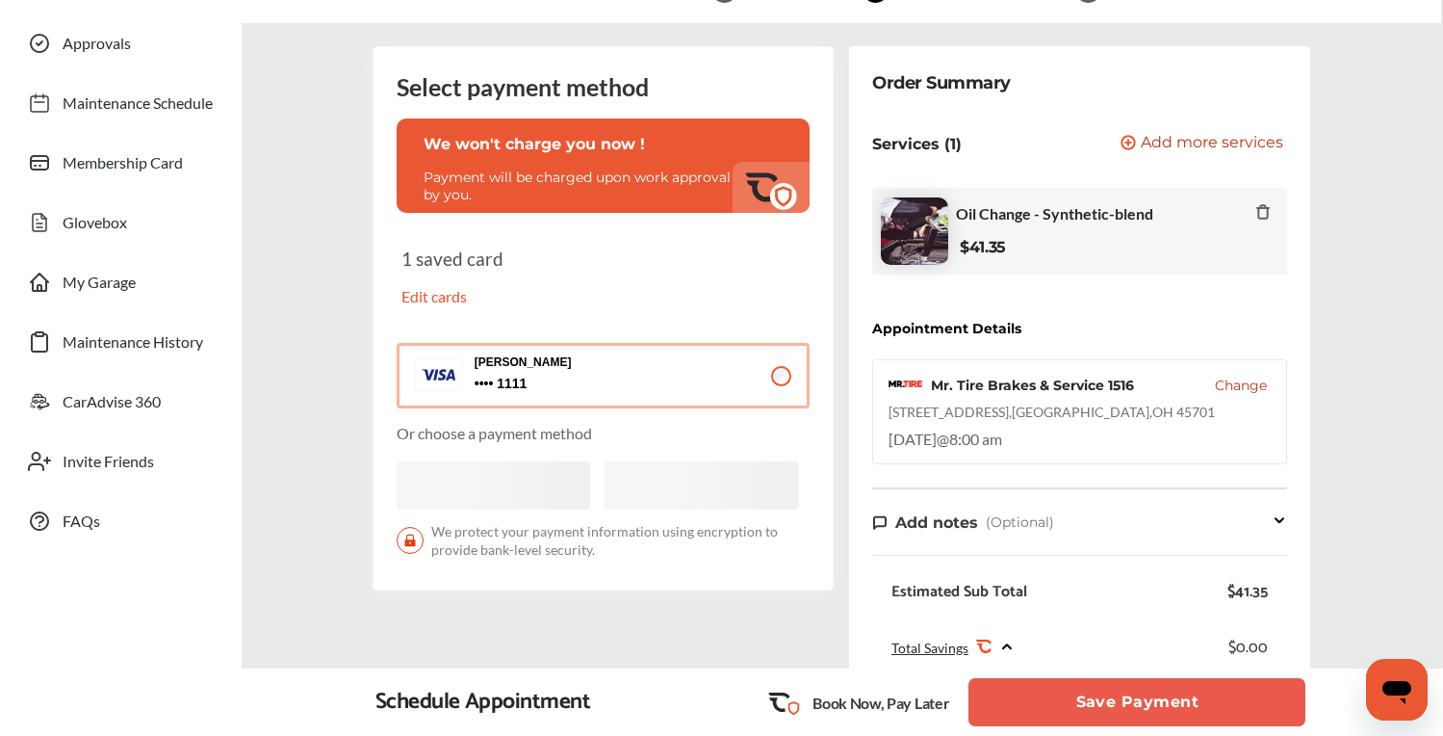
scroll to position [113, 0]
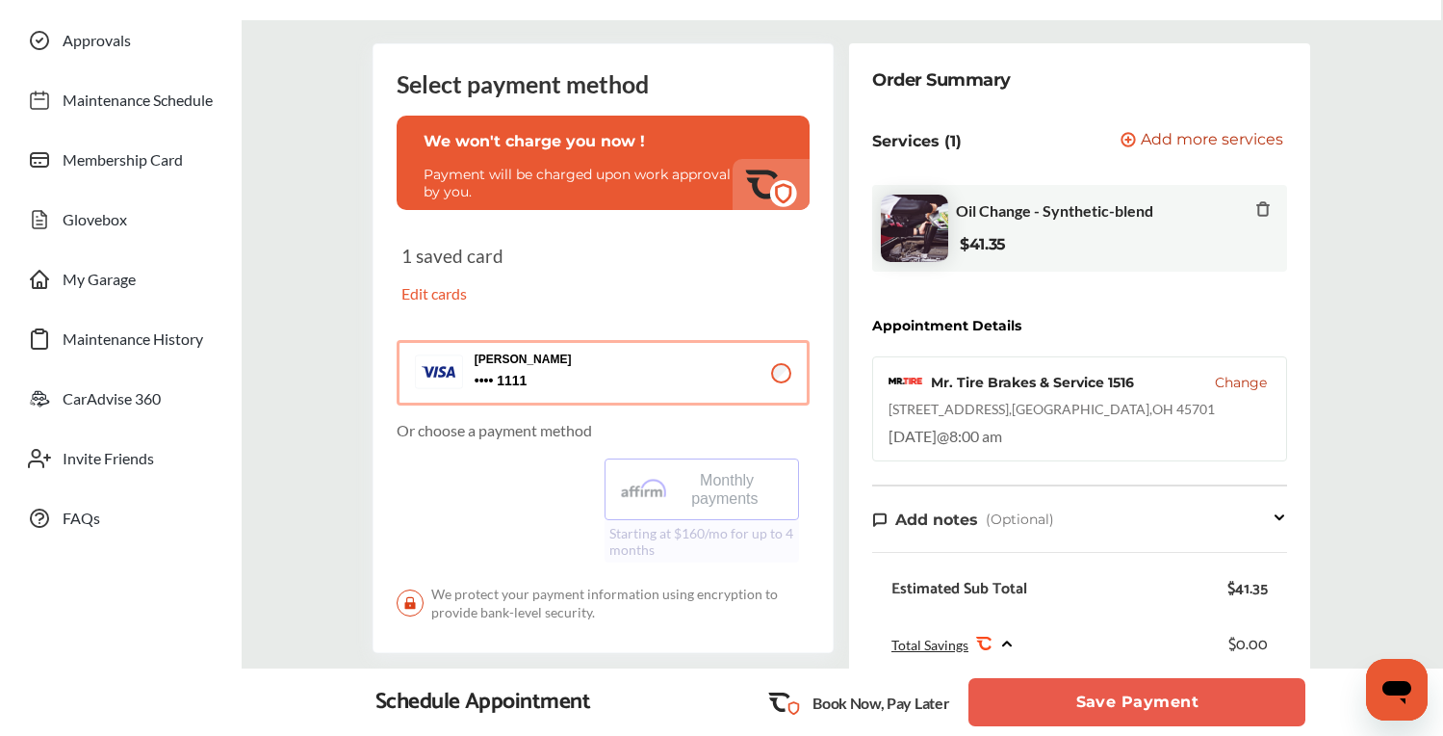
click at [1134, 700] on button "Save Payment" at bounding box center [1137, 702] width 337 height 48
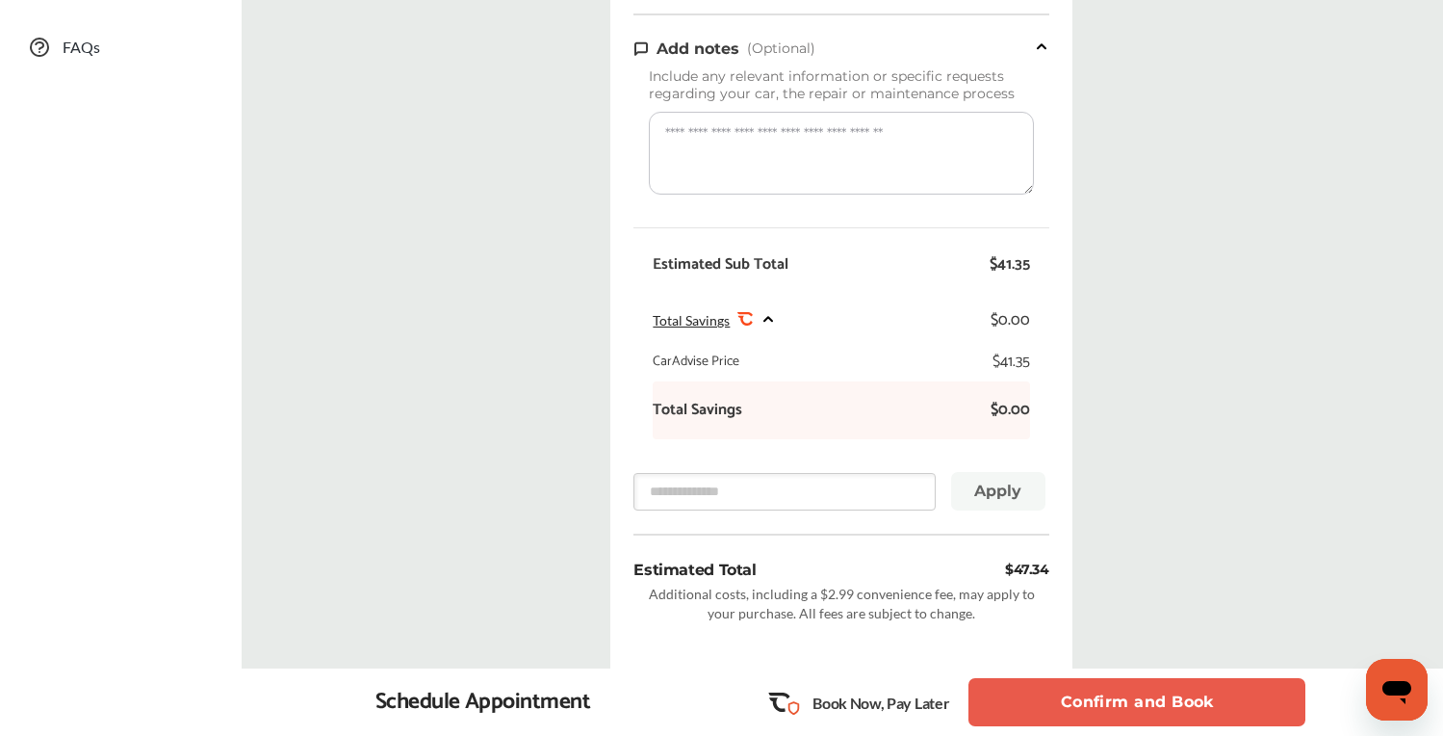
scroll to position [592, 0]
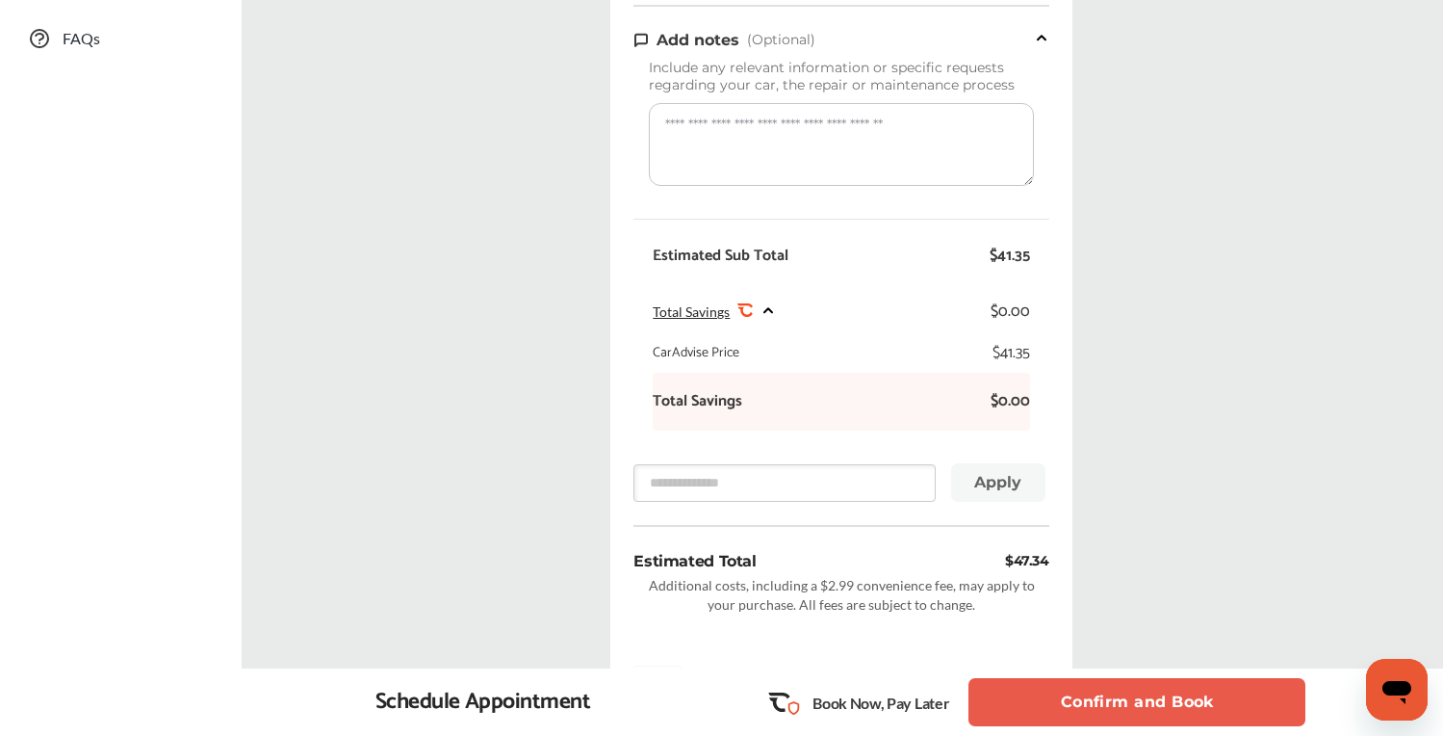
click at [737, 157] on textarea at bounding box center [841, 144] width 384 height 83
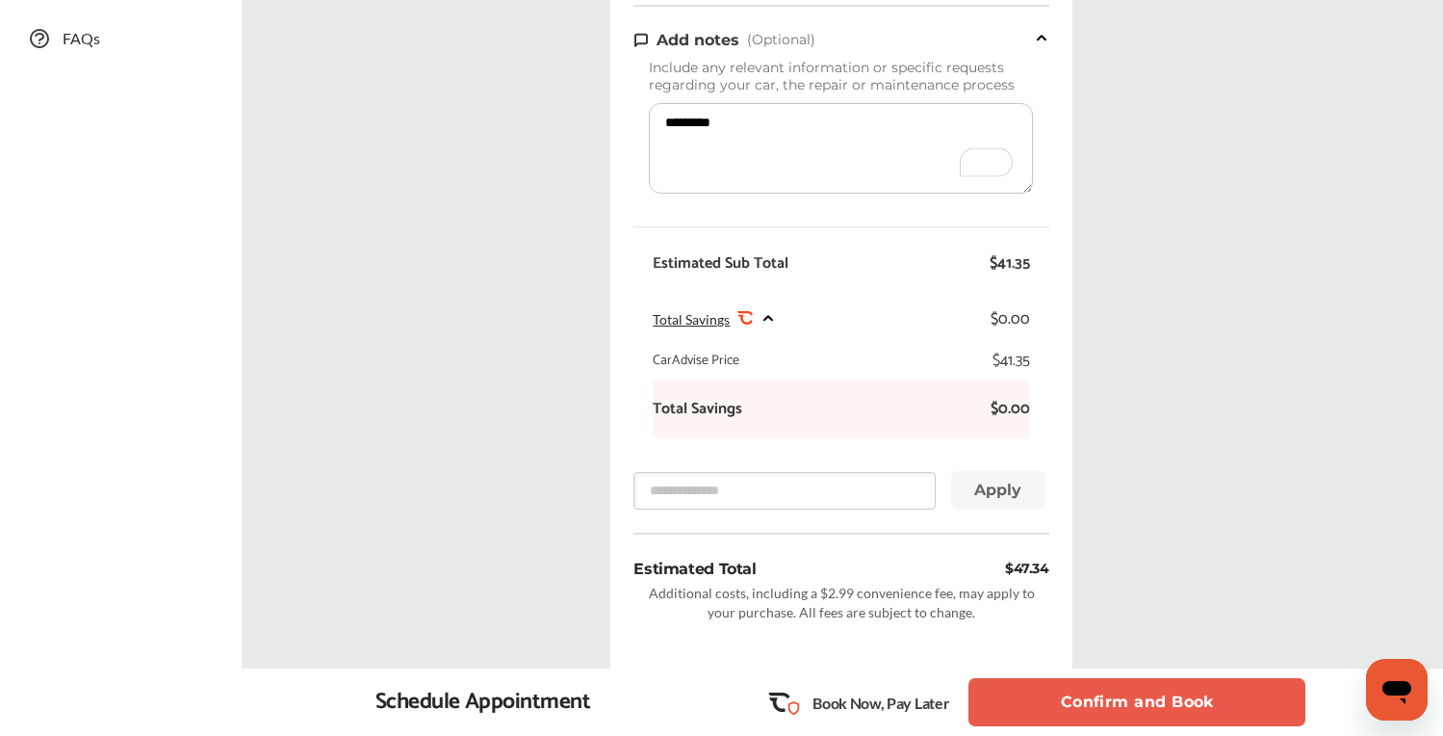
type textarea "*********"
click at [1126, 703] on button "Confirm and Book" at bounding box center [1137, 702] width 337 height 48
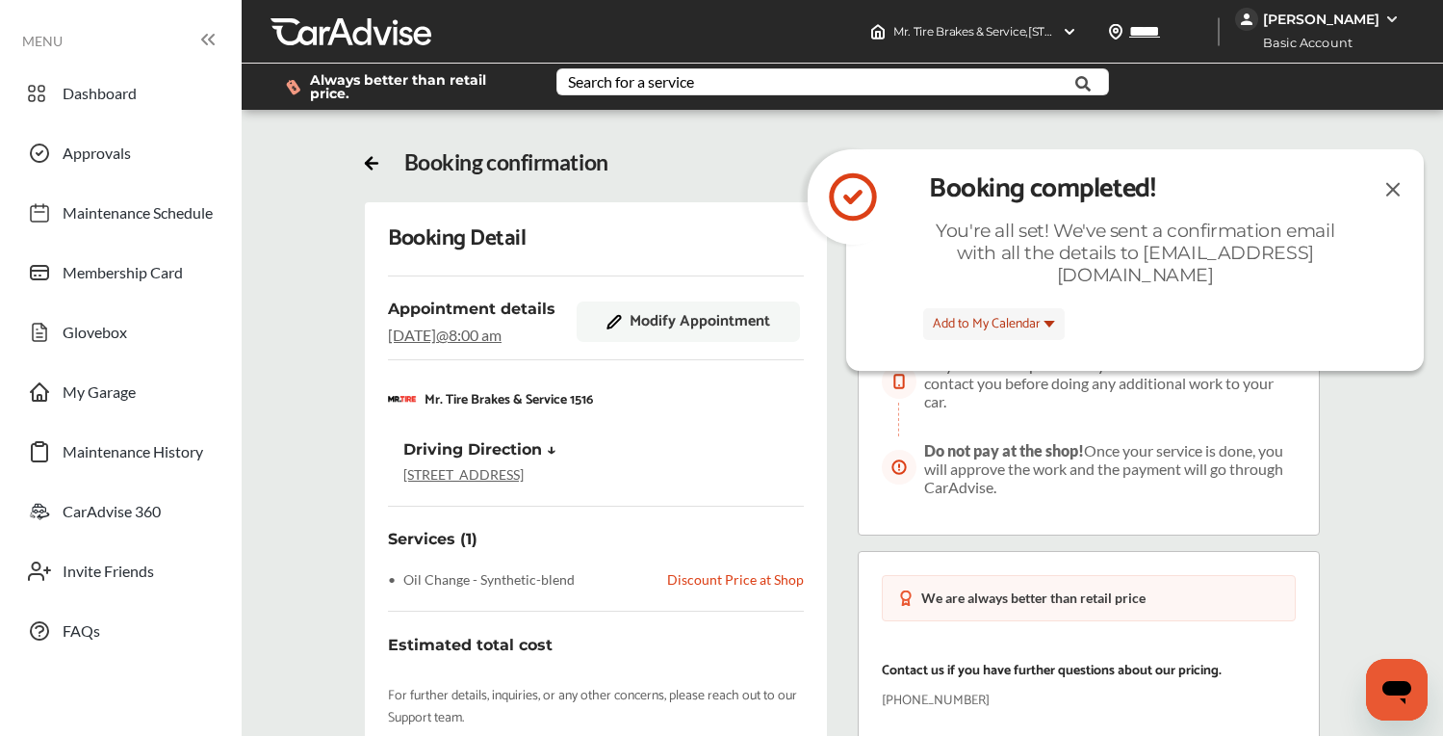
click at [1389, 188] on img at bounding box center [1393, 189] width 23 height 24
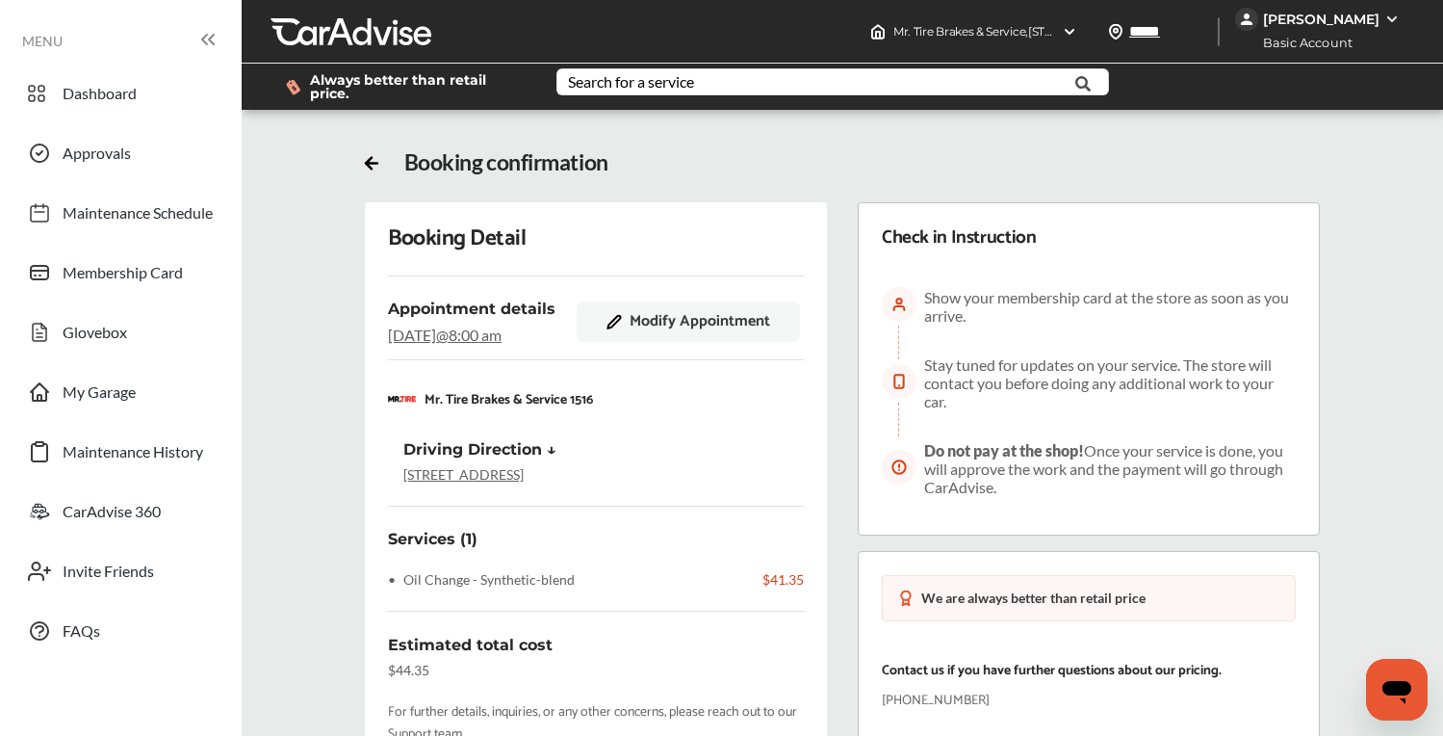
click at [680, 327] on span "Modify Appointment" at bounding box center [700, 321] width 141 height 17
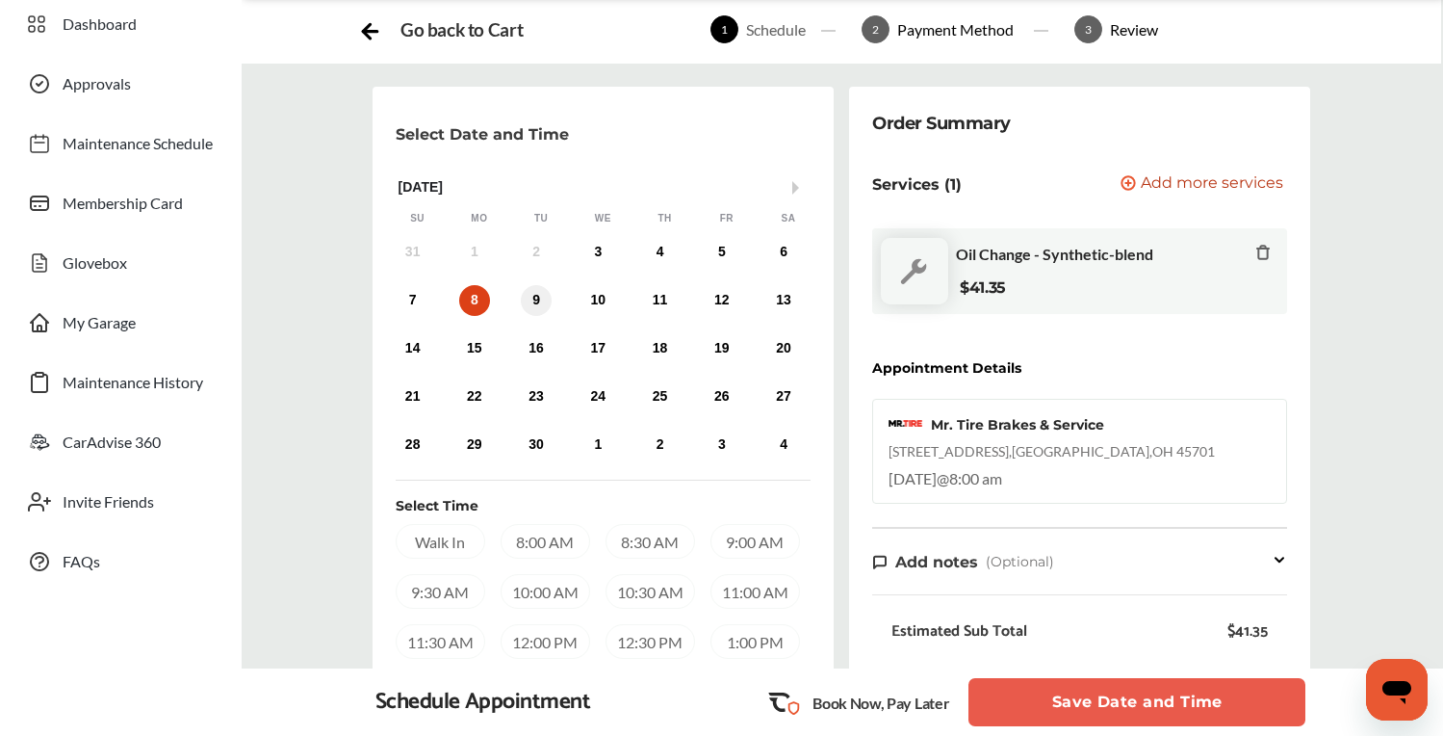
scroll to position [81, 0]
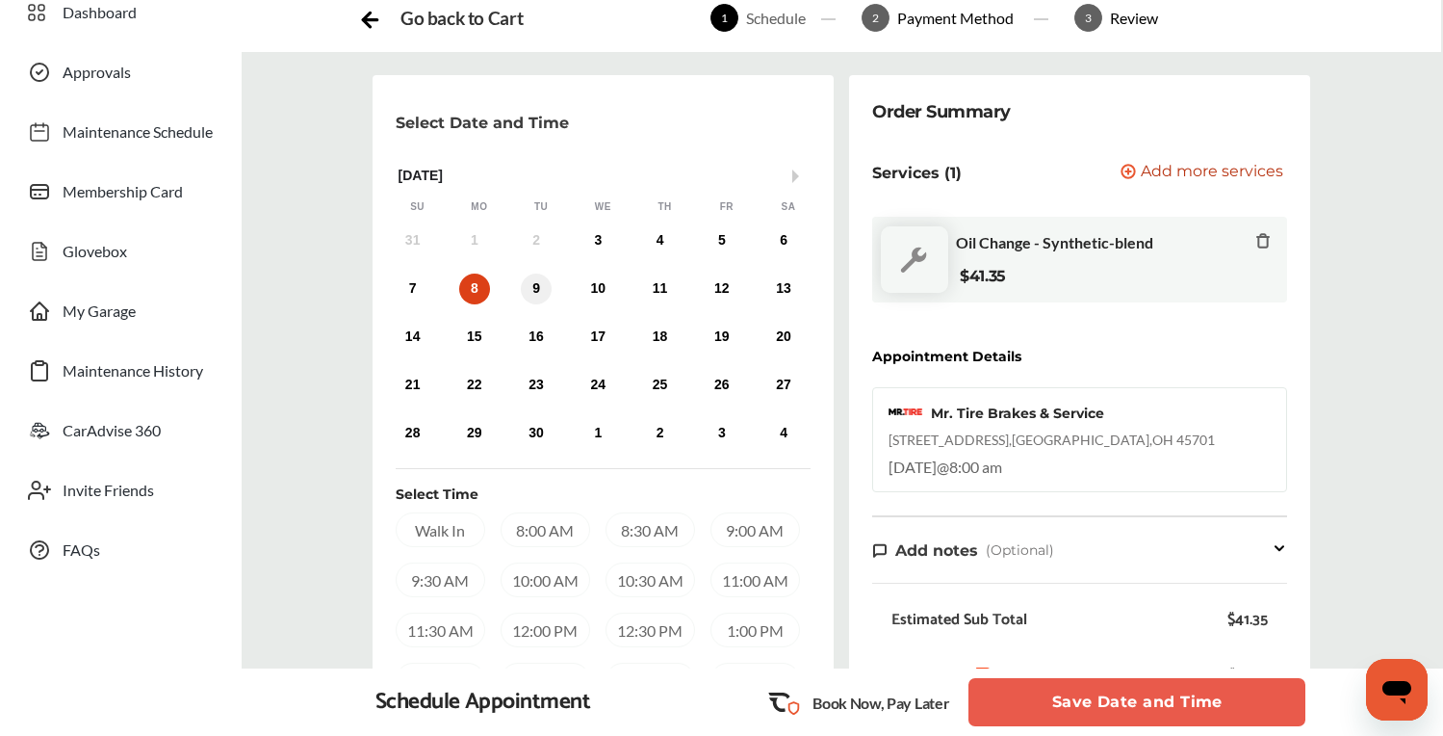
click at [541, 292] on div "9" at bounding box center [536, 288] width 31 height 31
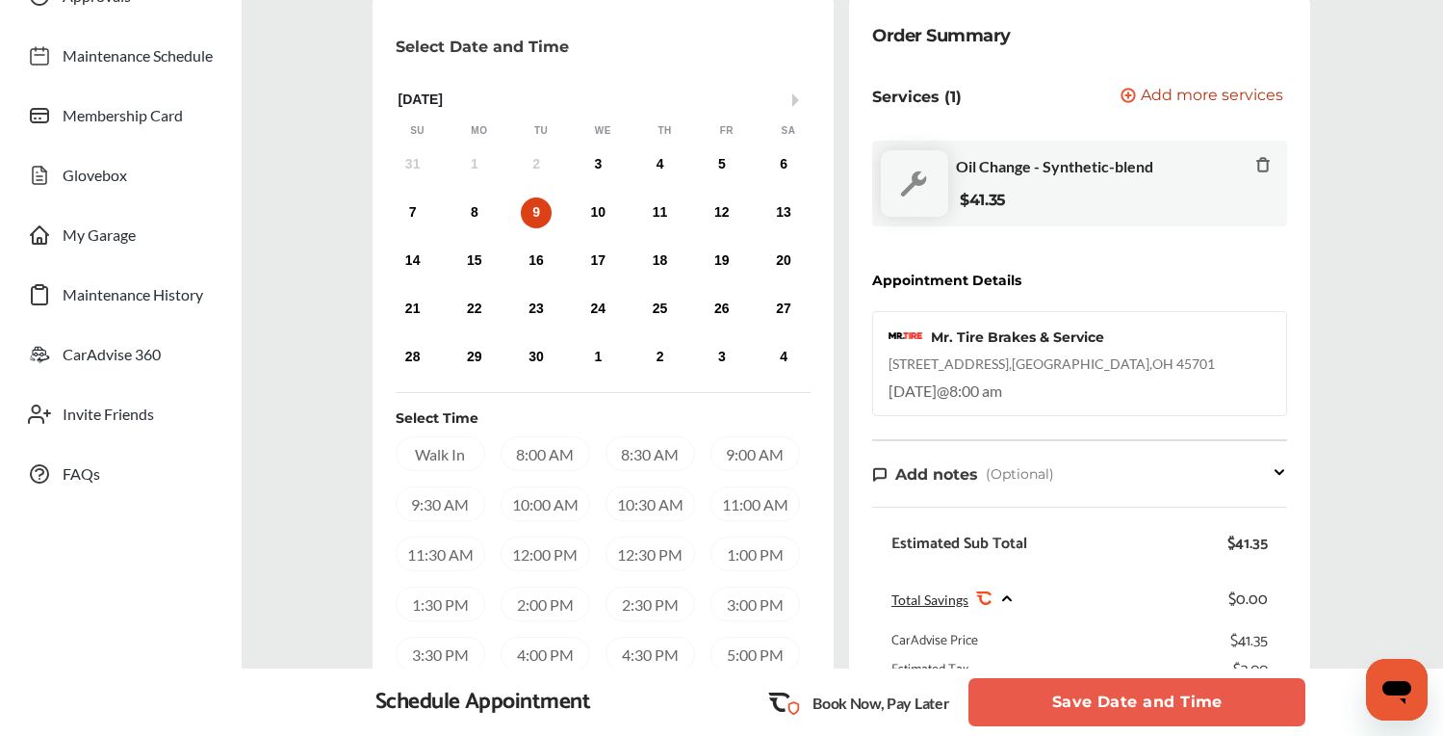
scroll to position [166, 0]
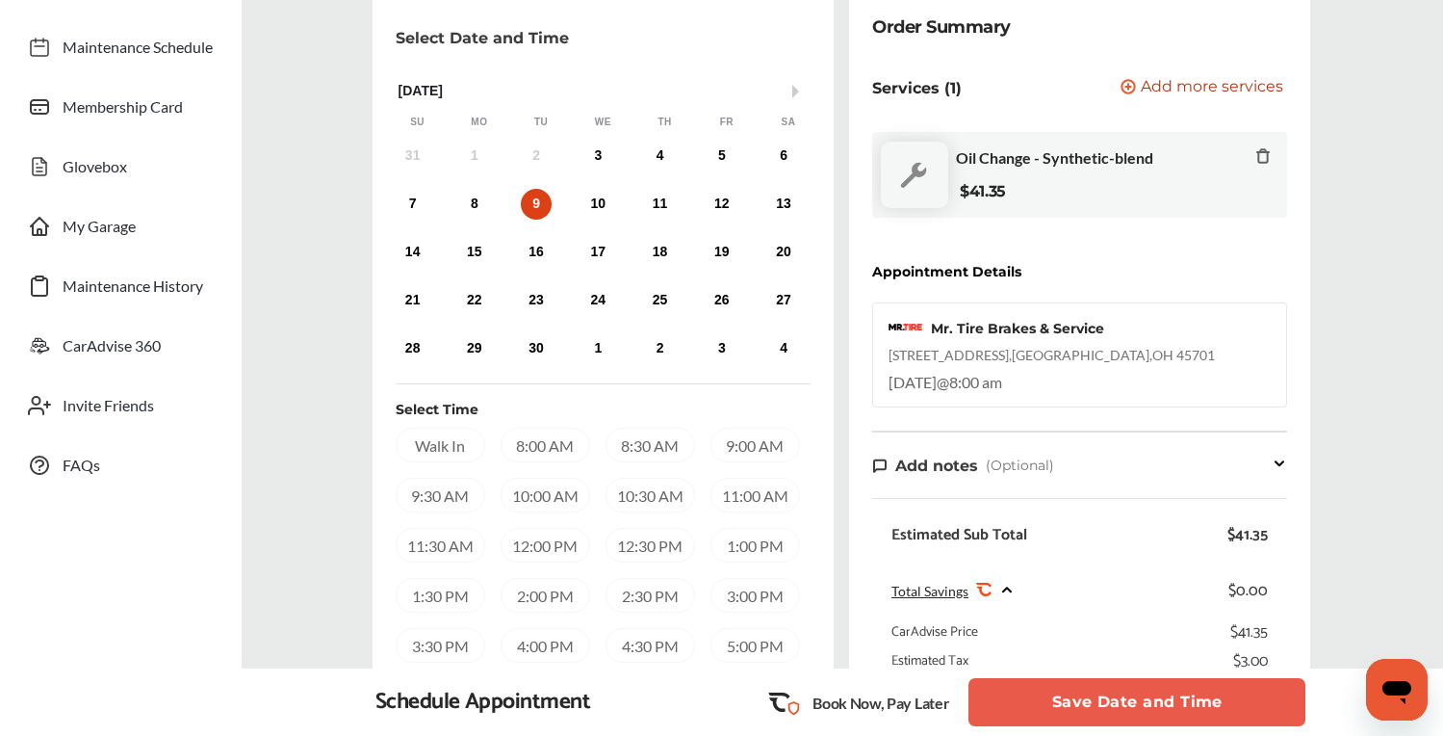
click at [446, 500] on div "9:30 AM" at bounding box center [441, 495] width 90 height 35
click at [1094, 695] on button "Save Date and Time" at bounding box center [1137, 702] width 337 height 48
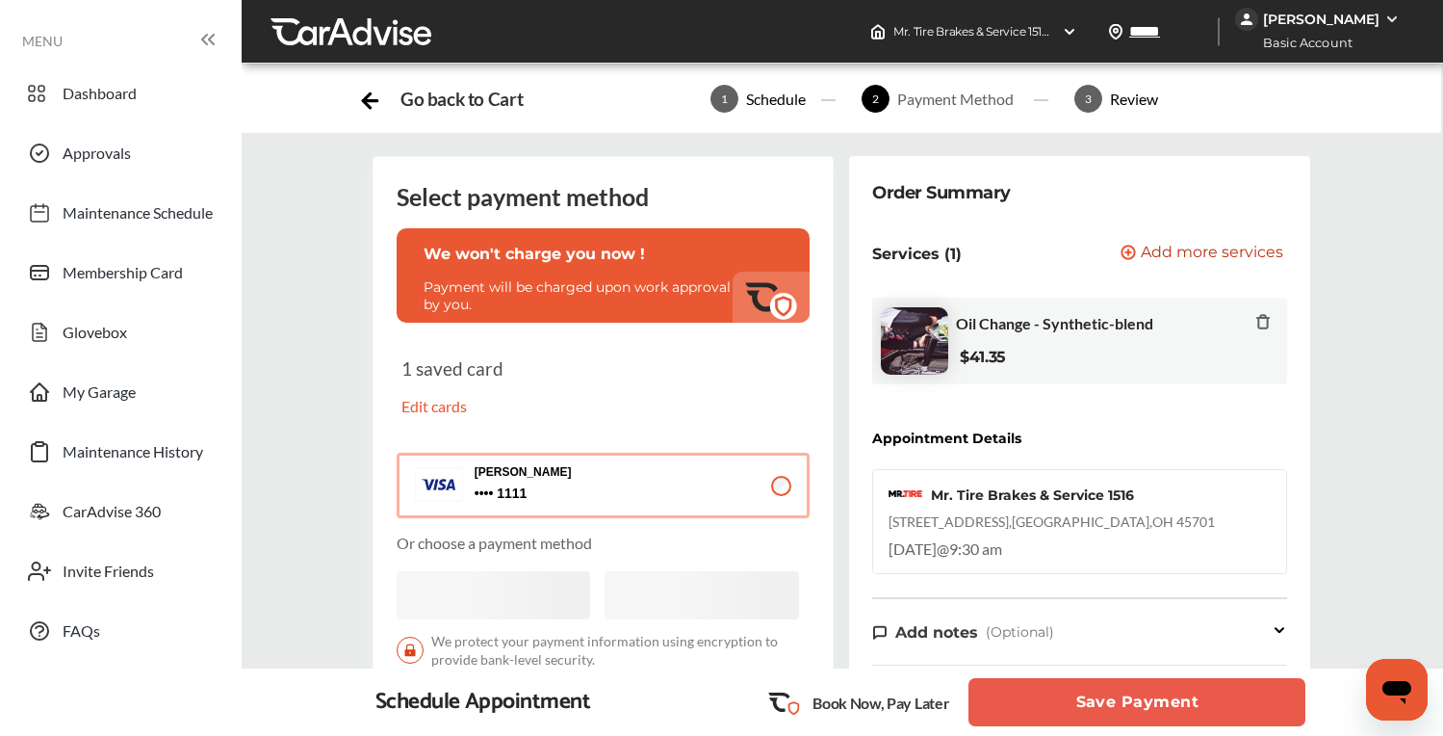
click at [1072, 703] on button "Save Payment" at bounding box center [1137, 702] width 337 height 48
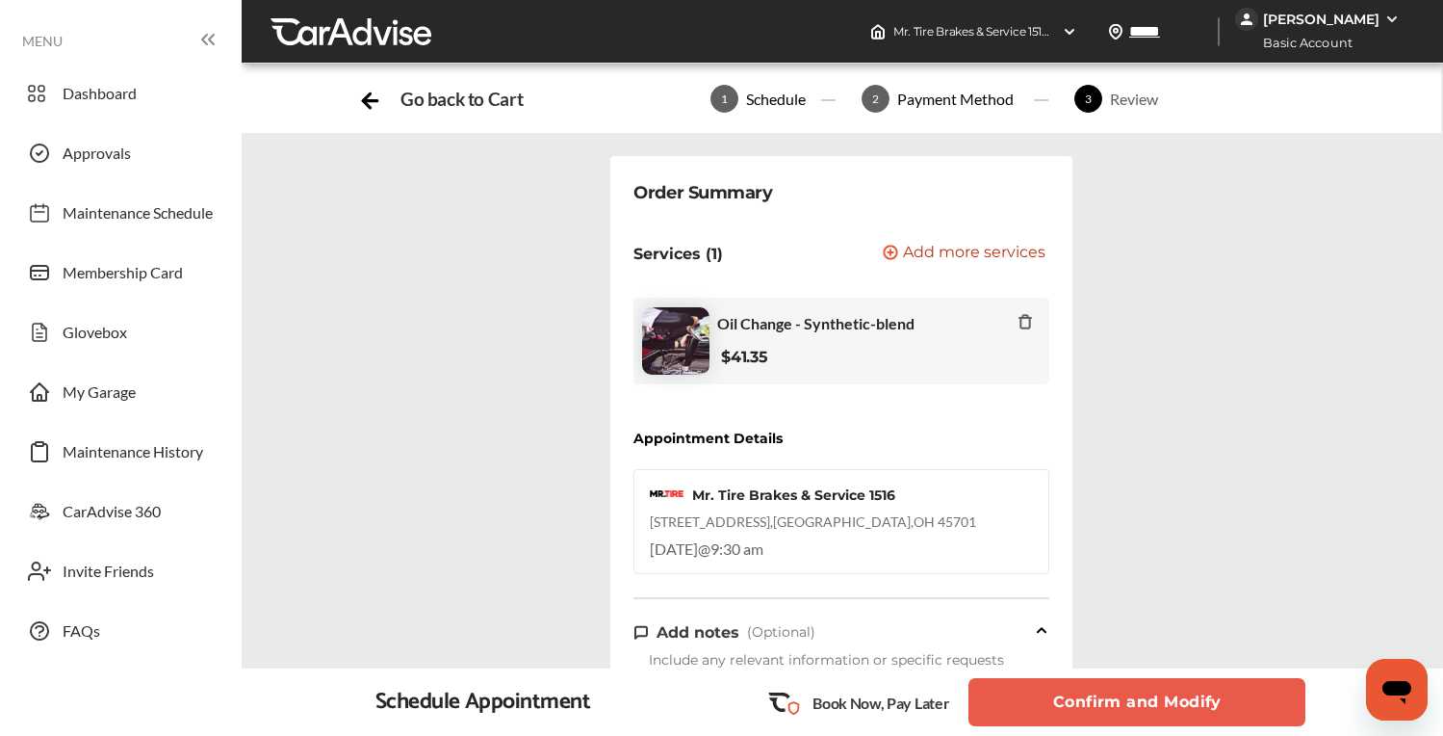
click at [1113, 706] on button "Confirm and Modify" at bounding box center [1137, 702] width 337 height 48
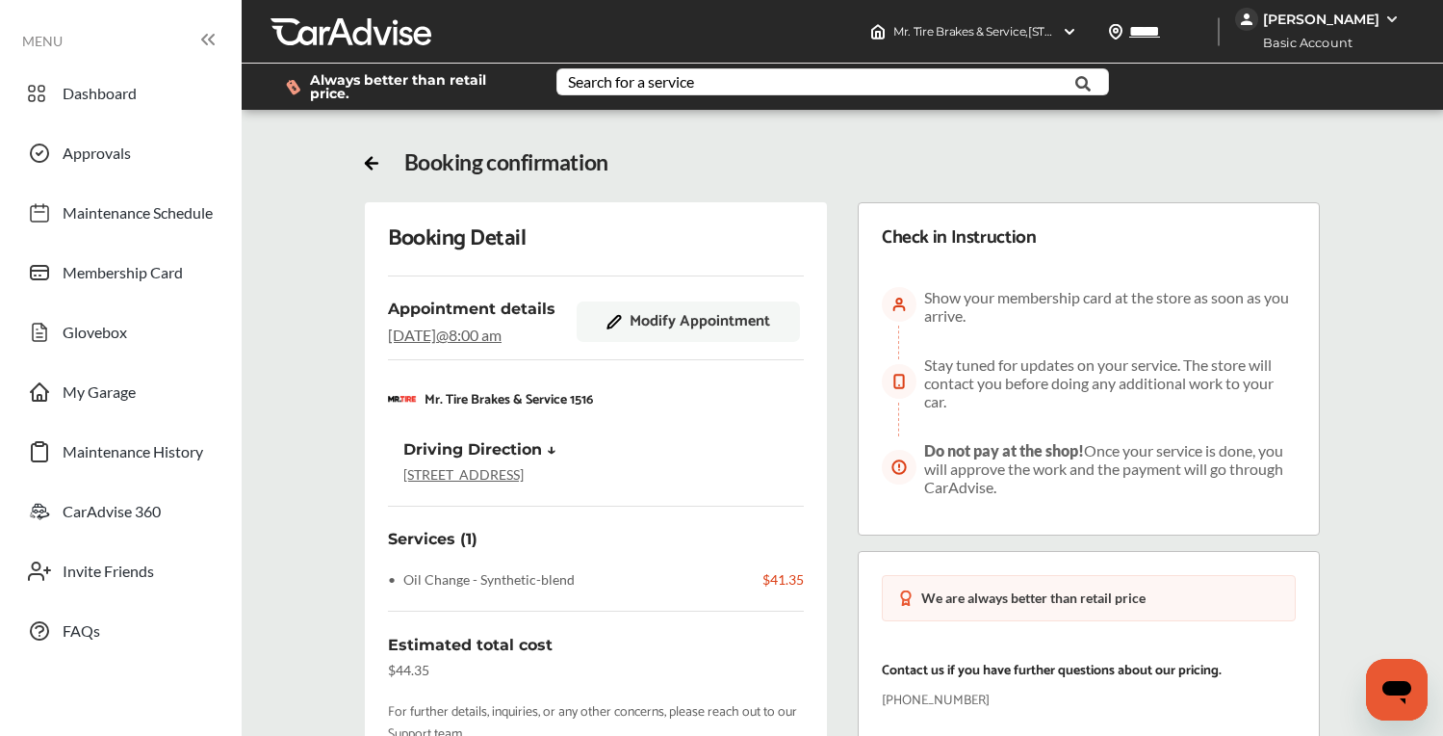
click at [322, 289] on div "Booking Detail Appointment details [DATE] 8:00 am Modify Appointment Mr. Tire B…" at bounding box center [842, 570] width 1233 height 736
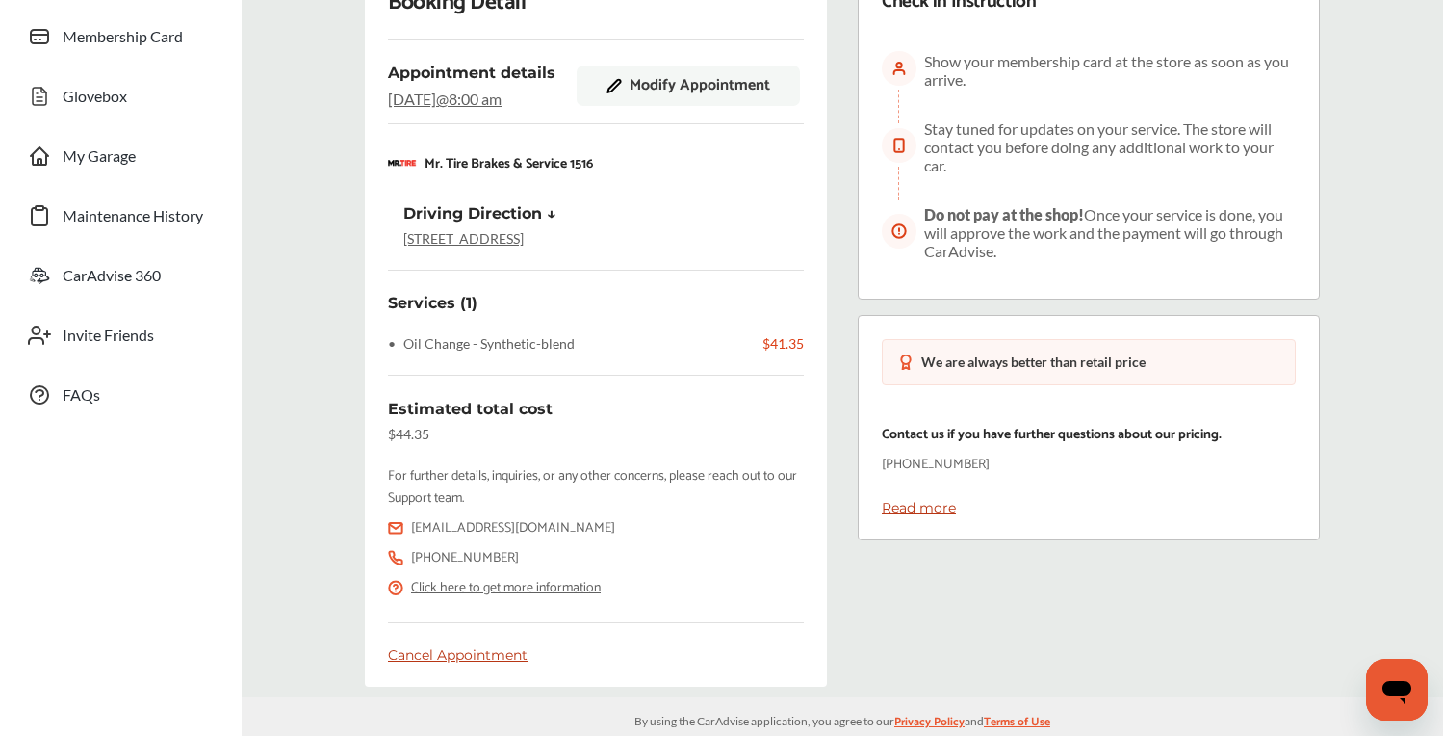
scroll to position [263, 0]
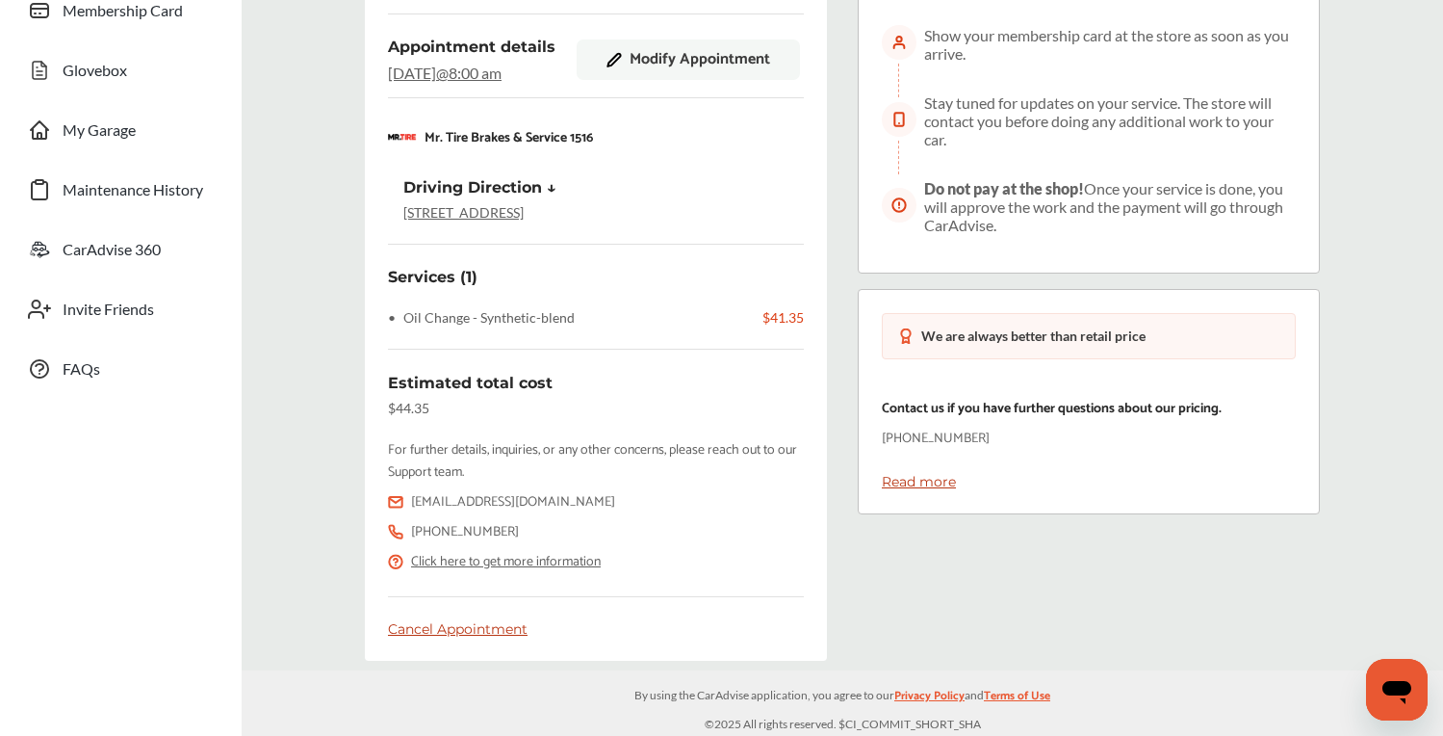
click at [414, 628] on div "Cancel Appointment" at bounding box center [596, 628] width 416 height 17
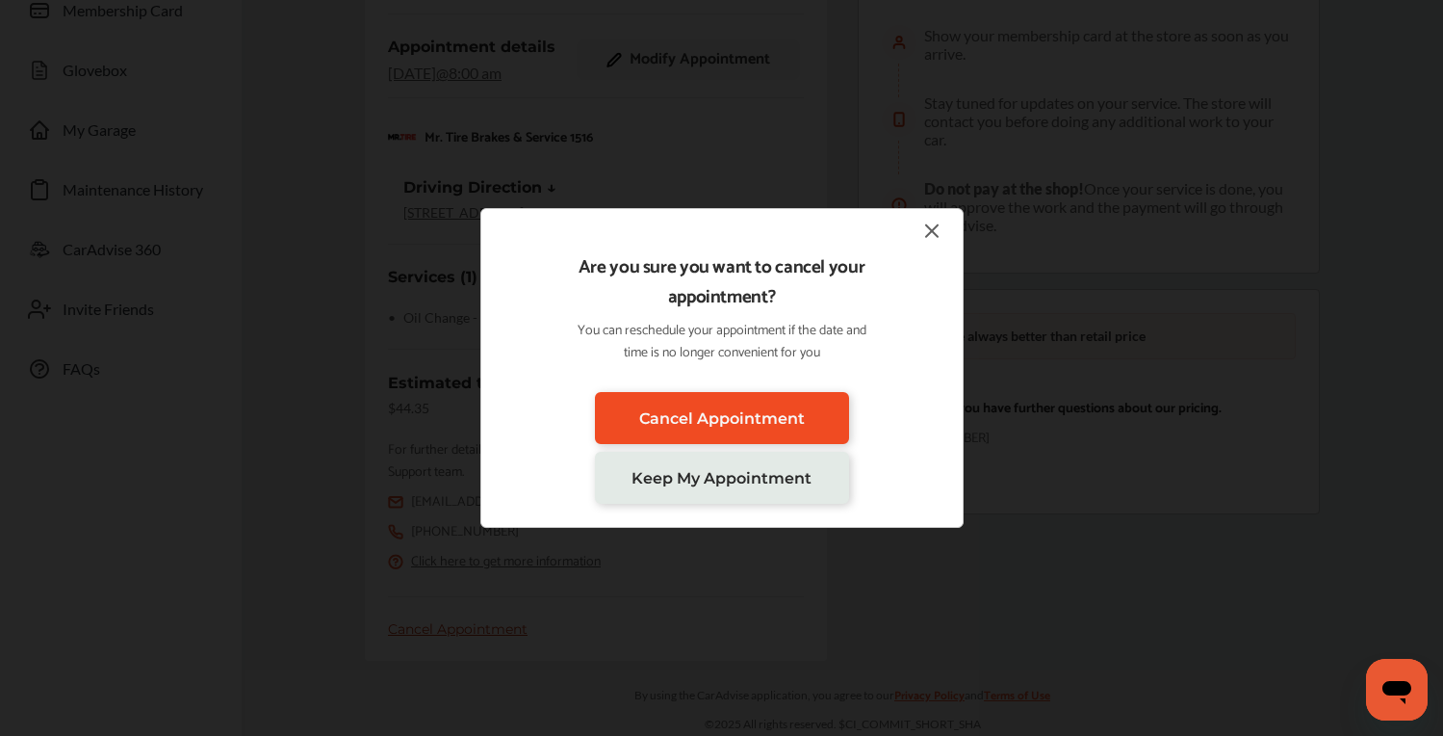
click at [761, 430] on link "Cancel Appointment" at bounding box center [722, 418] width 254 height 52
